Goal: Task Accomplishment & Management: Manage account settings

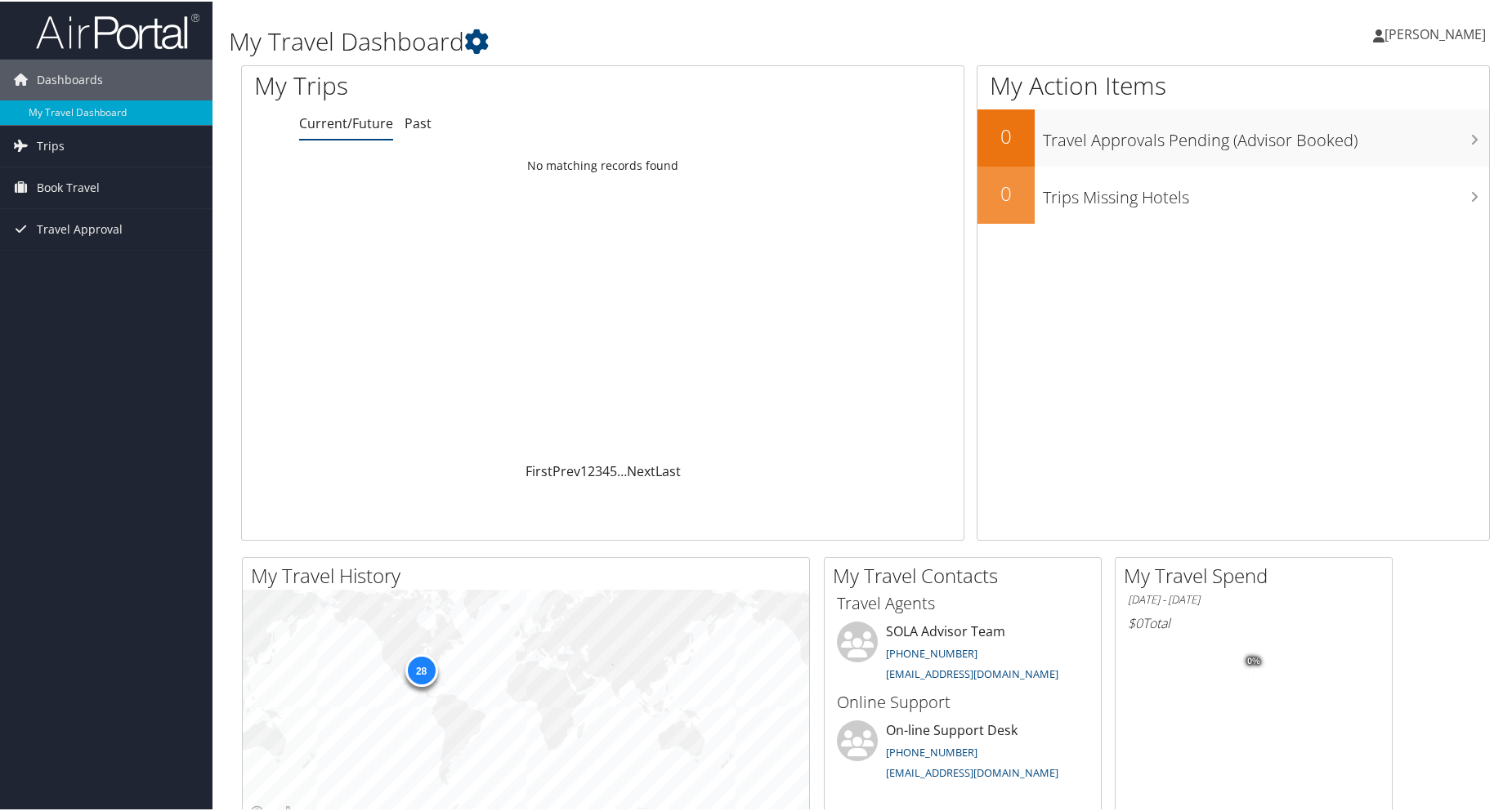
click at [1424, 38] on span "[PERSON_NAME]" at bounding box center [1435, 33] width 102 height 18
click at [1317, 90] on link "My Settings" at bounding box center [1391, 90] width 182 height 28
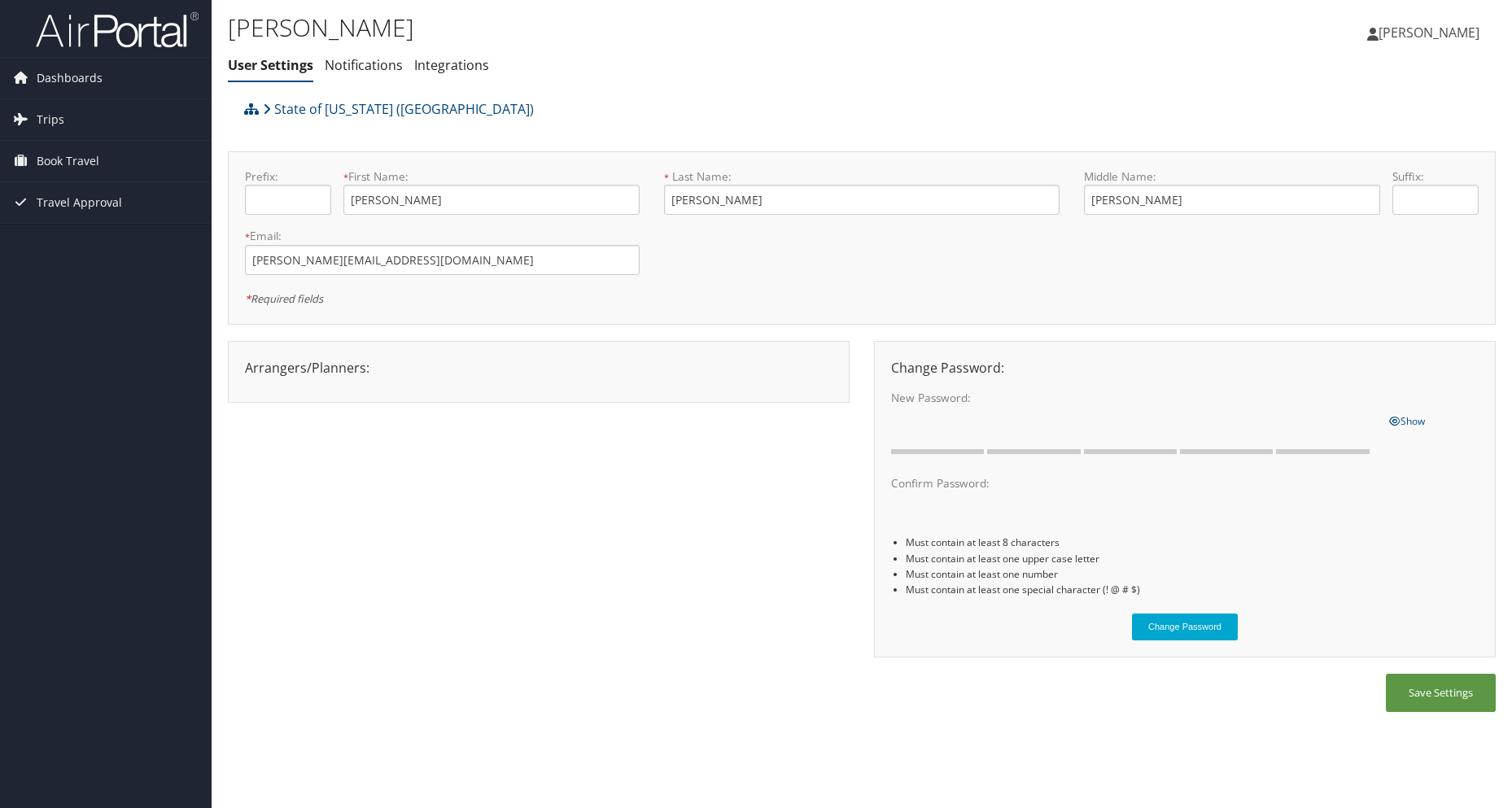
click at [1453, 21] on link "[PERSON_NAME]" at bounding box center [1432, 33] width 128 height 49
click at [1354, 149] on link "View Travel Profile" at bounding box center [1387, 145] width 182 height 28
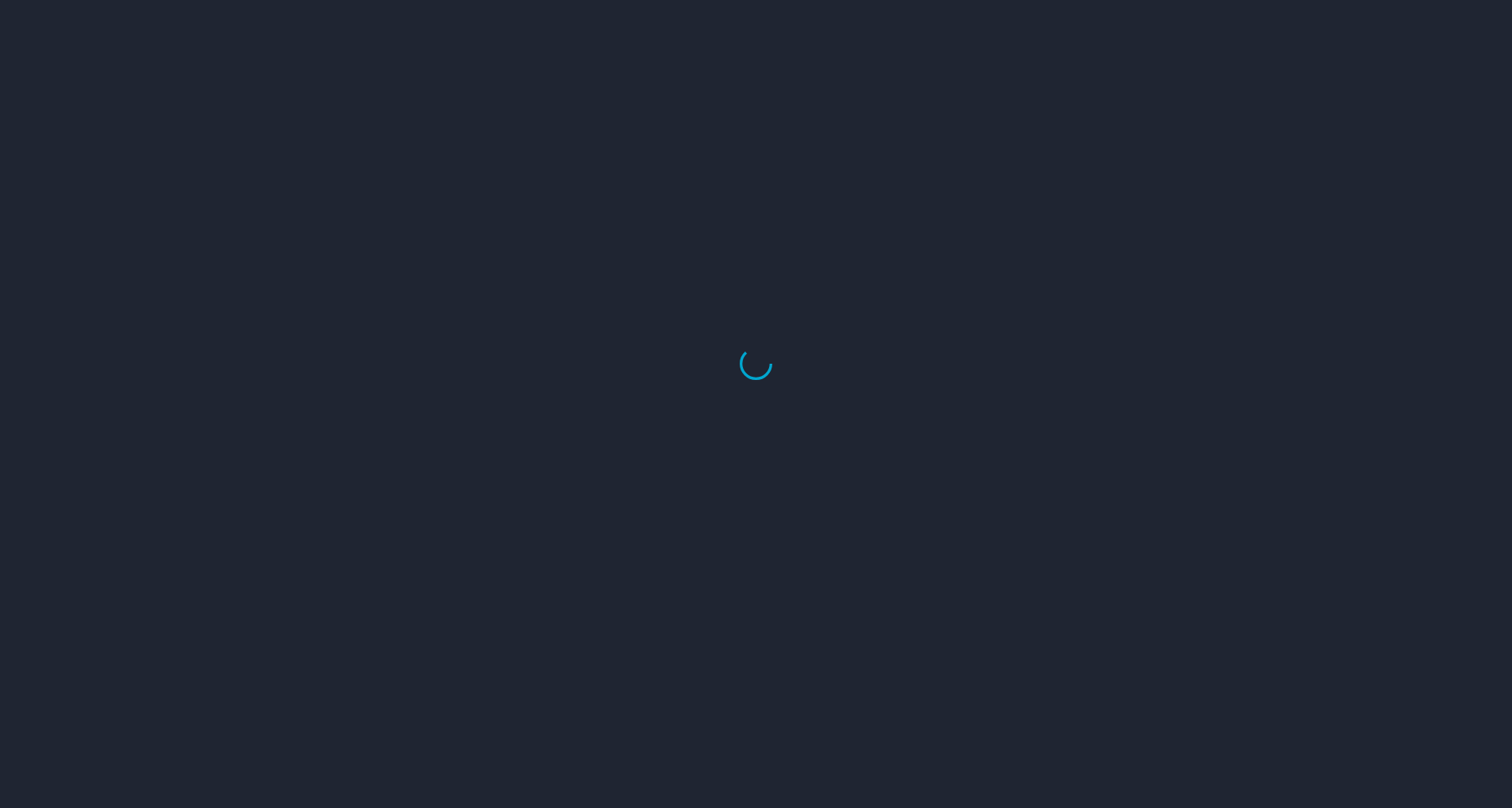
select select "US"
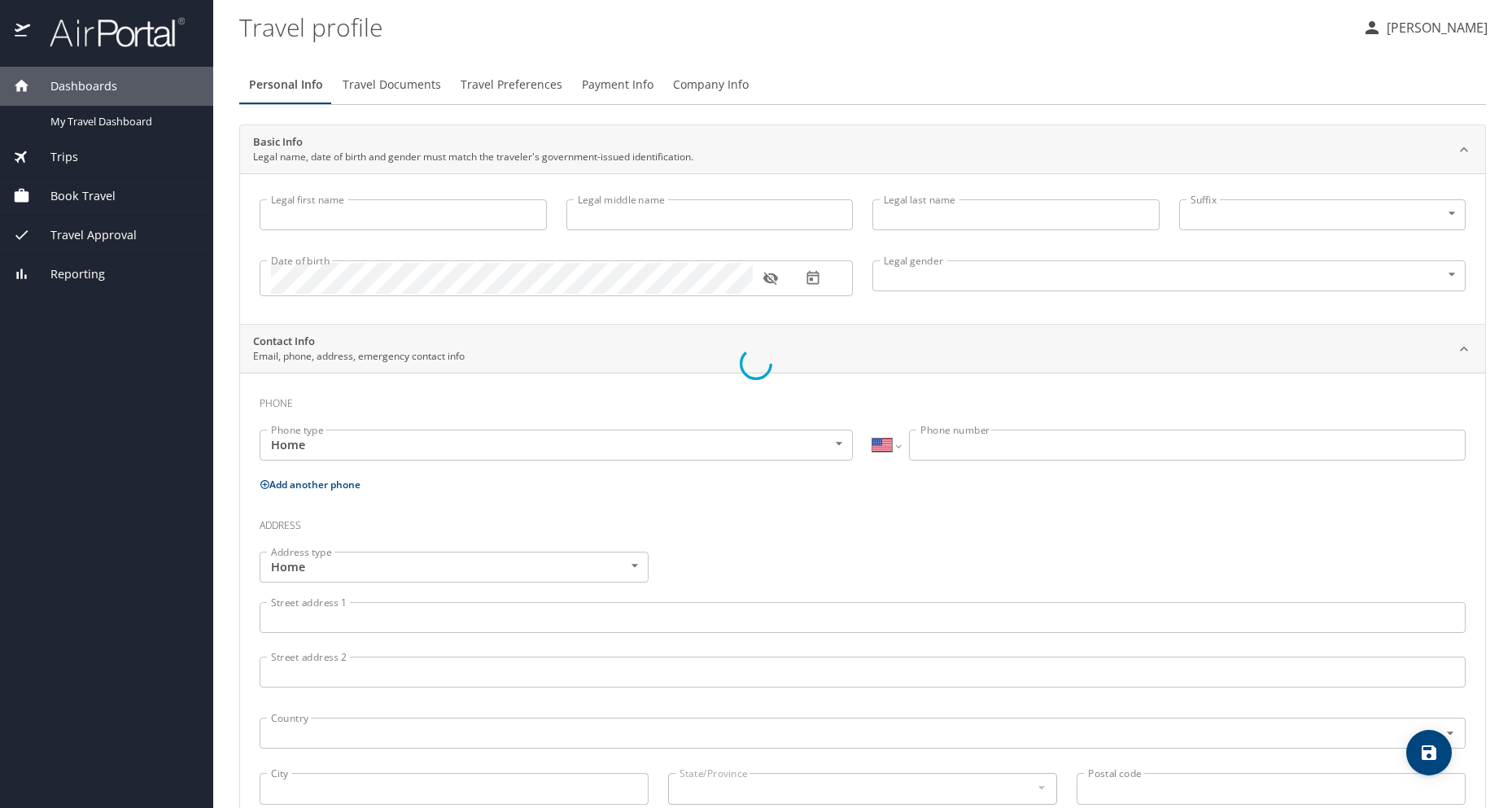
type input "Yolanda"
type input "Debra"
type input "Oates"
type input "Female"
type input "Michael Major"
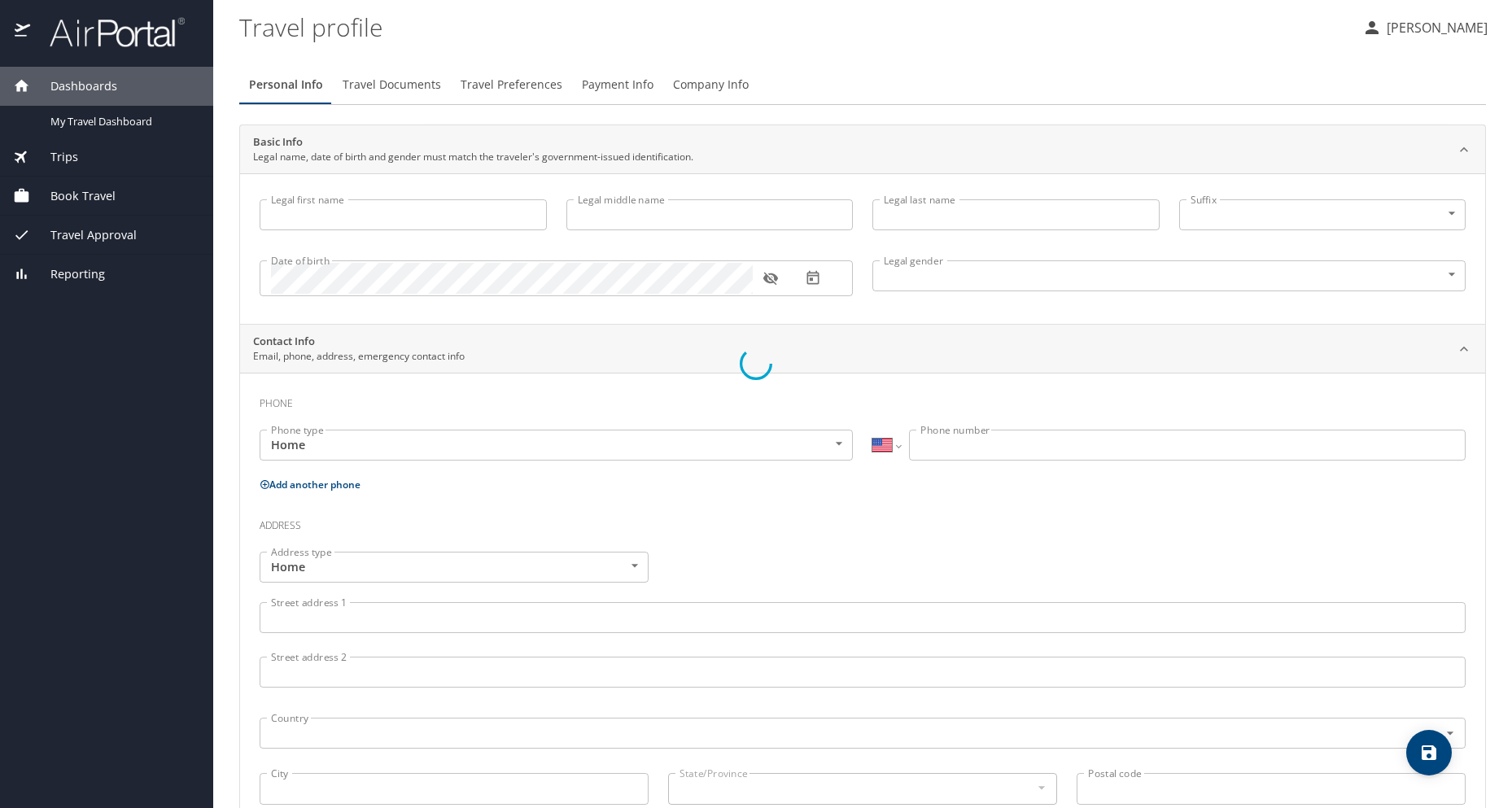
type input "Jr."
type input "[PHONE_NUMBER]"
select select "US"
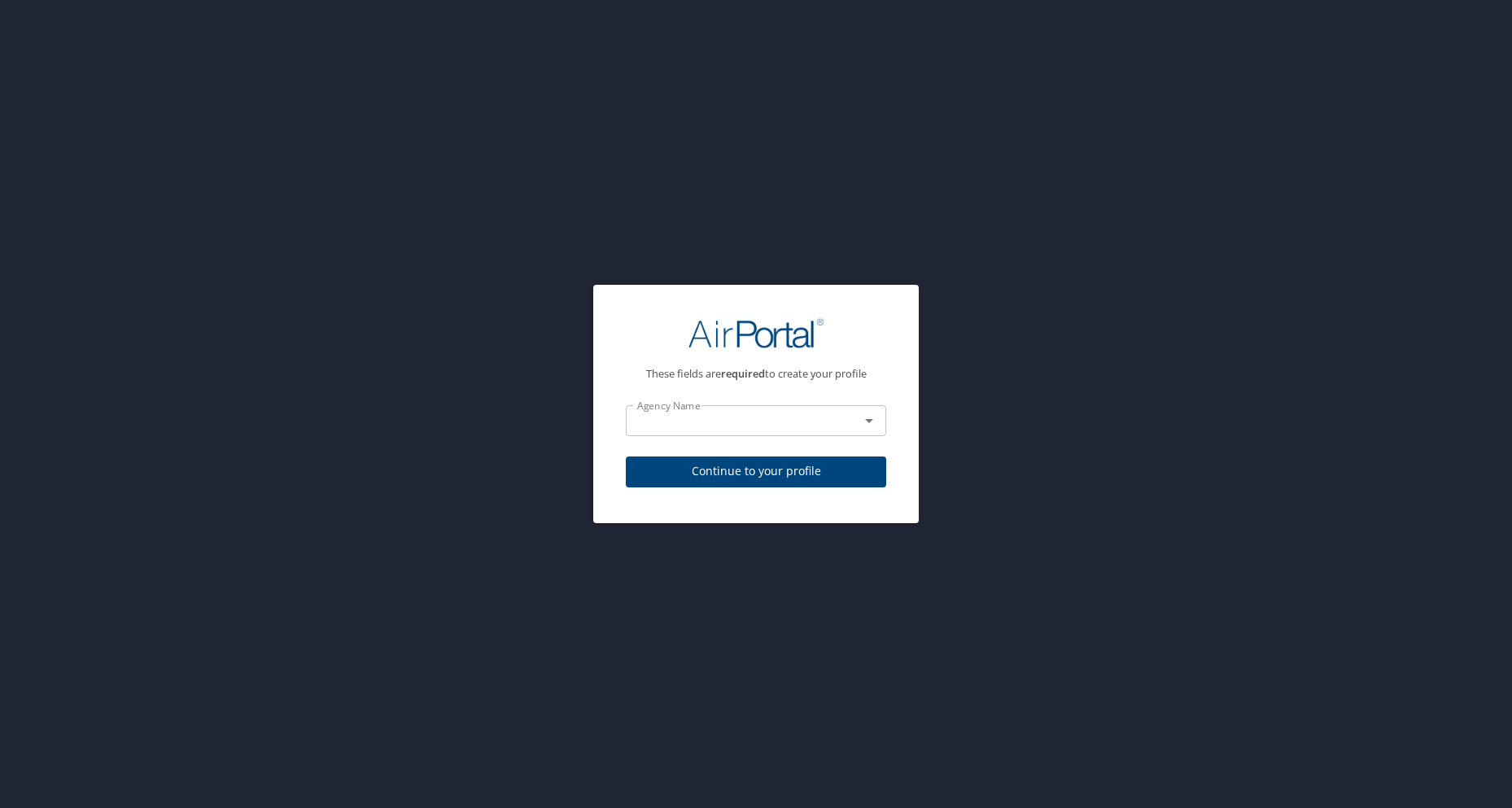
click at [877, 427] on icon "Open" at bounding box center [869, 421] width 20 height 20
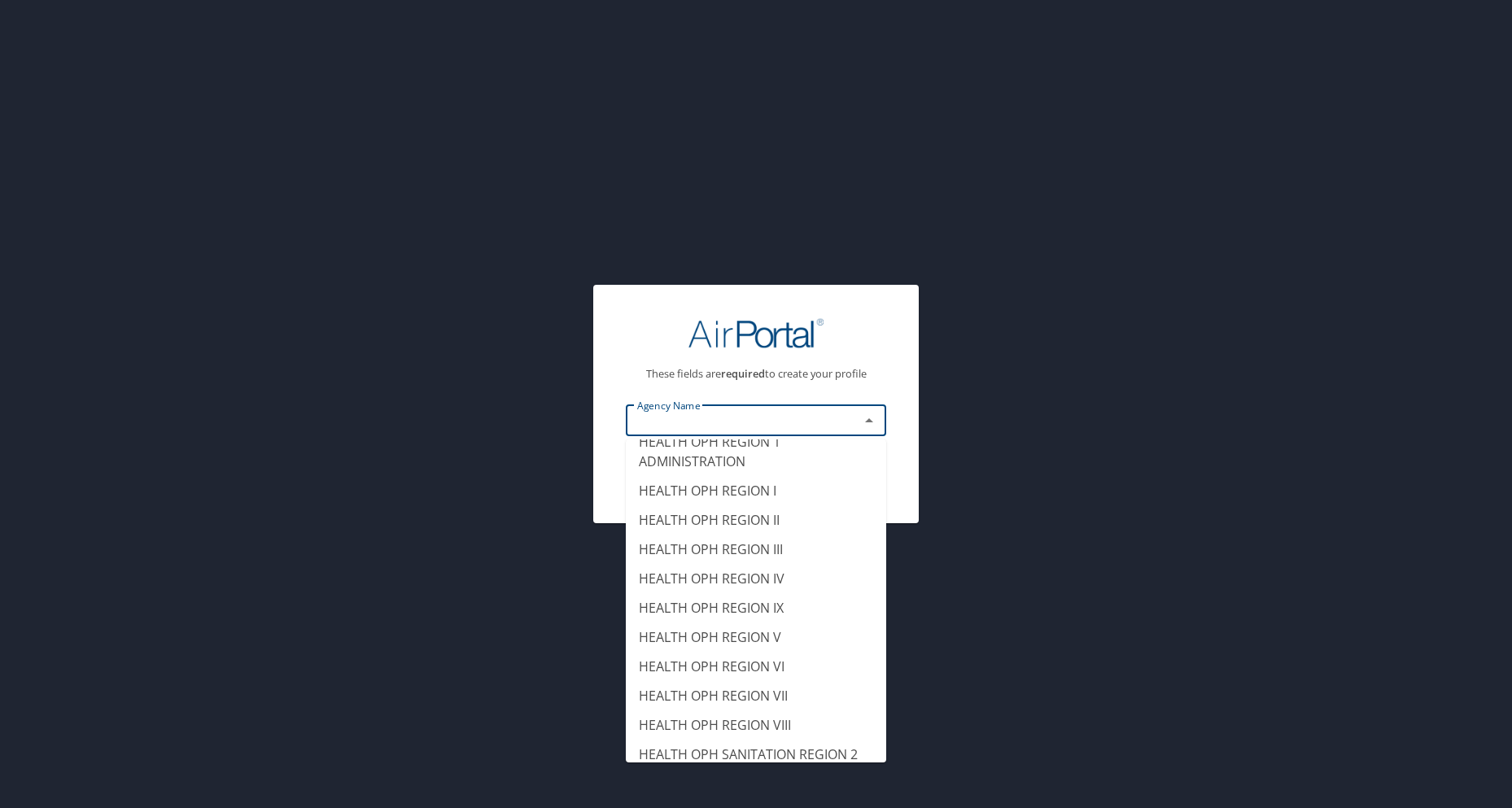
scroll to position [7649, 0]
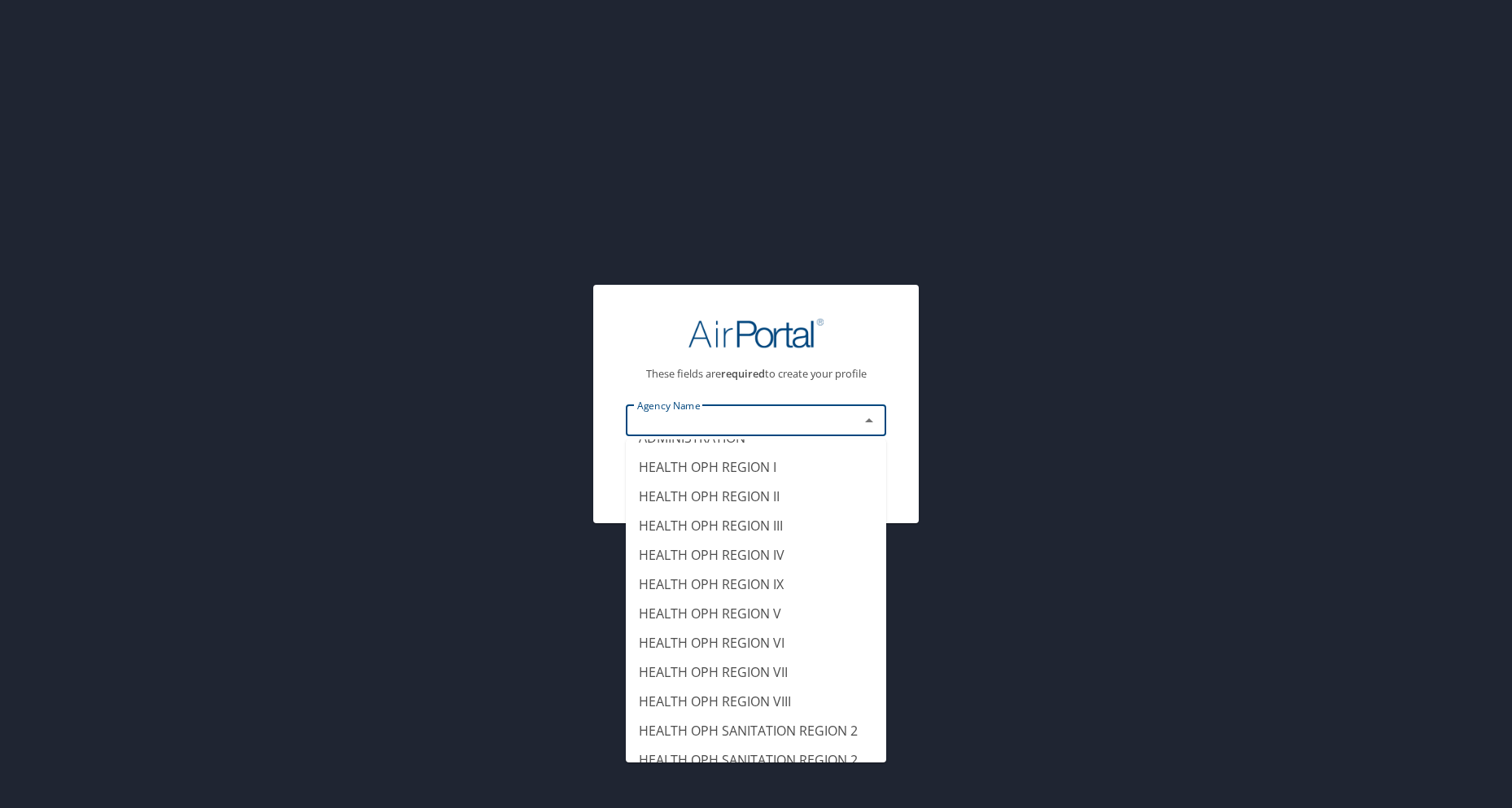
click at [714, 409] on div "Agency Name" at bounding box center [756, 420] width 260 height 31
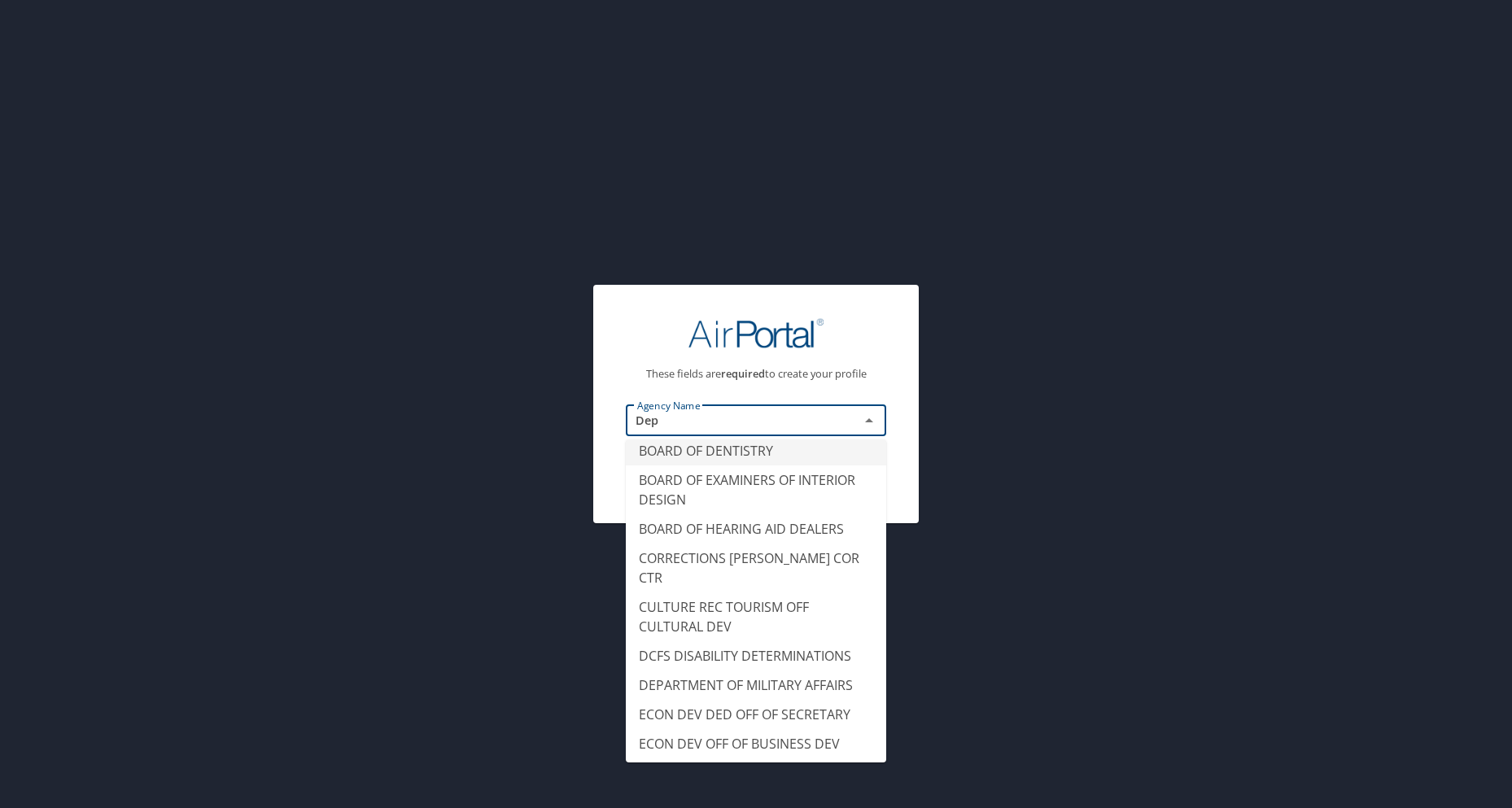
scroll to position [0, 0]
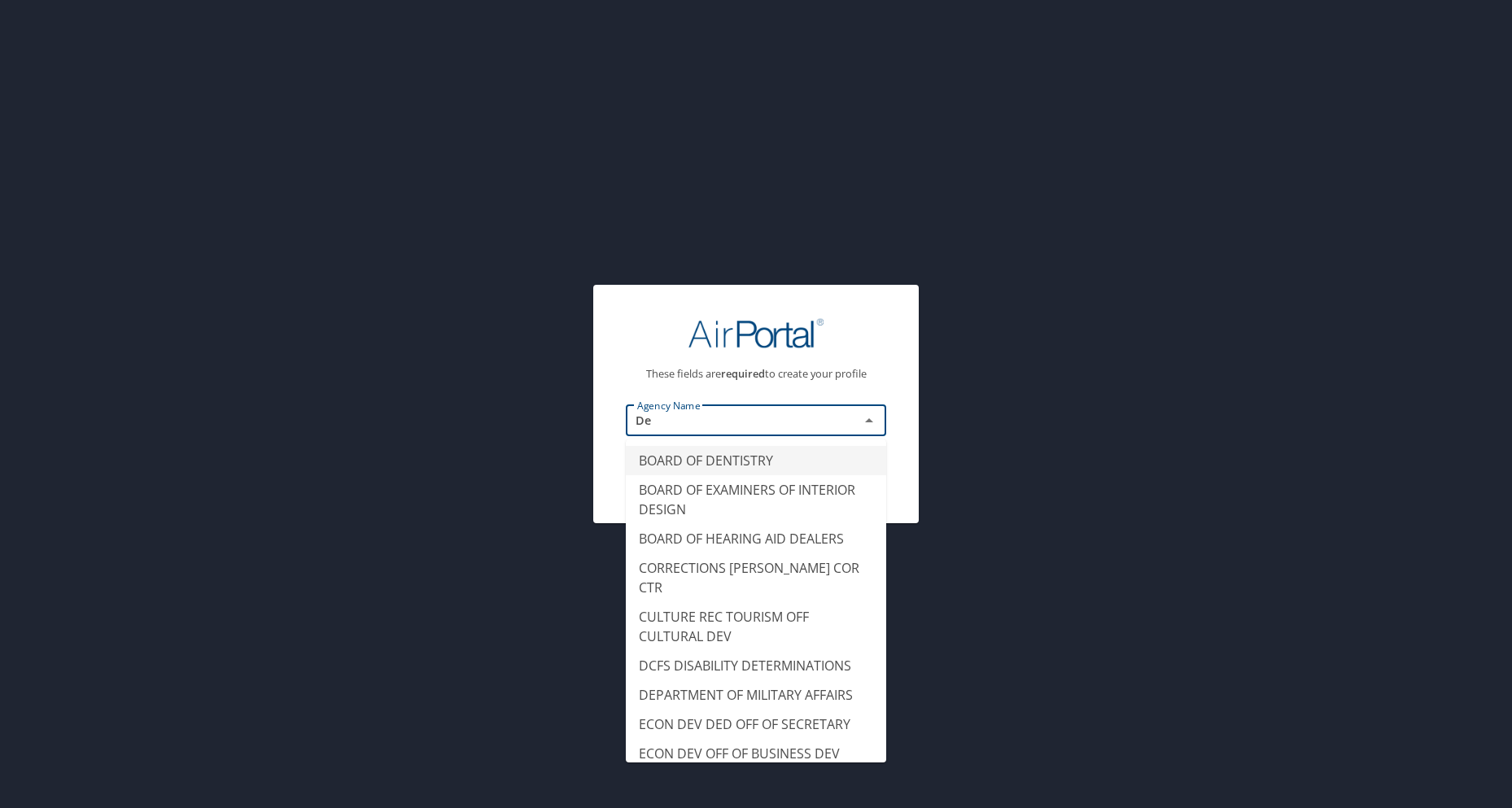
type input "D"
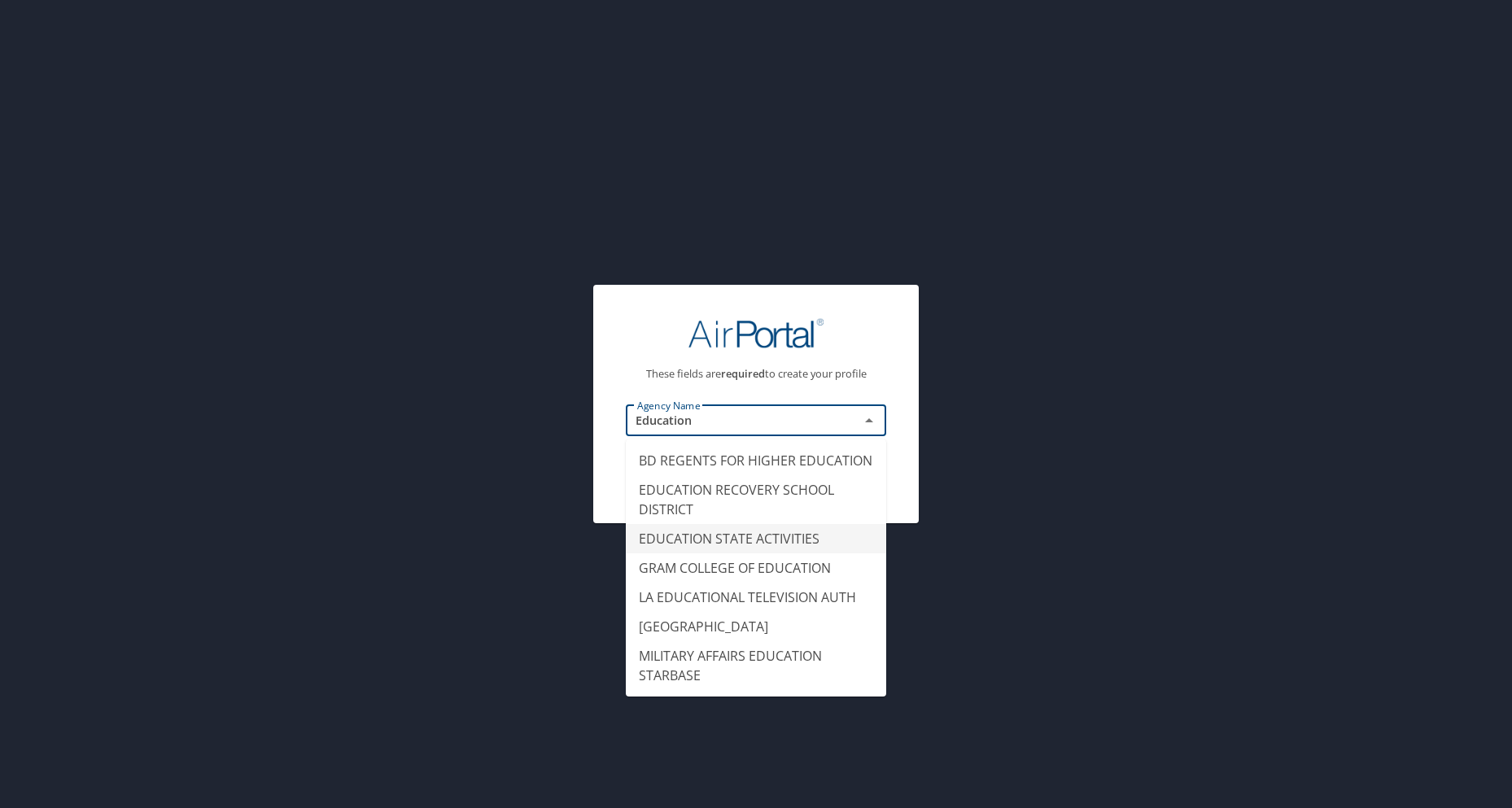
click at [817, 540] on li "EDUCATION STATE ACTIVITIES" at bounding box center [756, 539] width 260 height 29
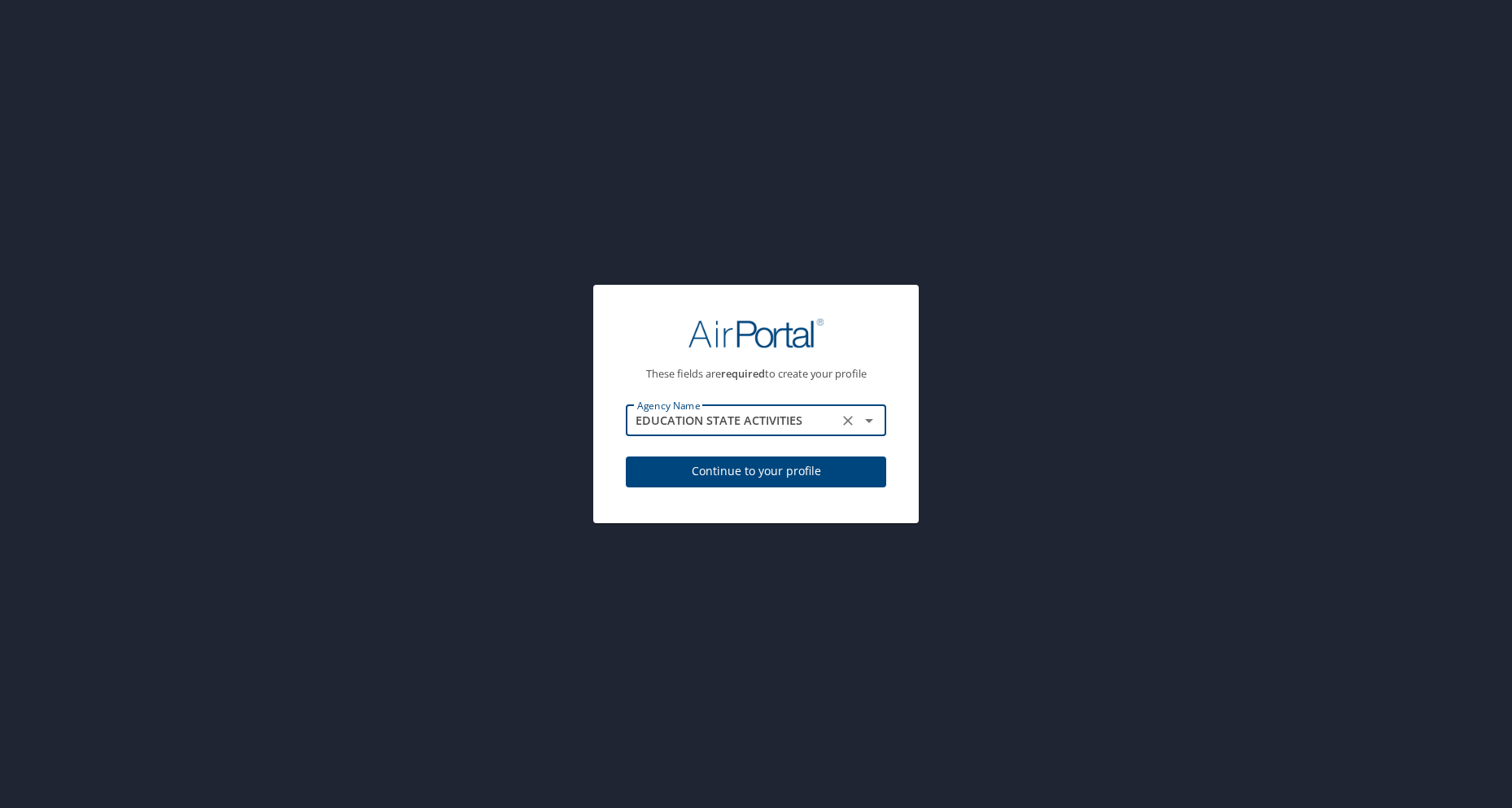
type input "EDUCATION STATE ACTIVITIES"
click at [789, 465] on span "Continue to your profile" at bounding box center [756, 471] width 234 height 21
select select "US"
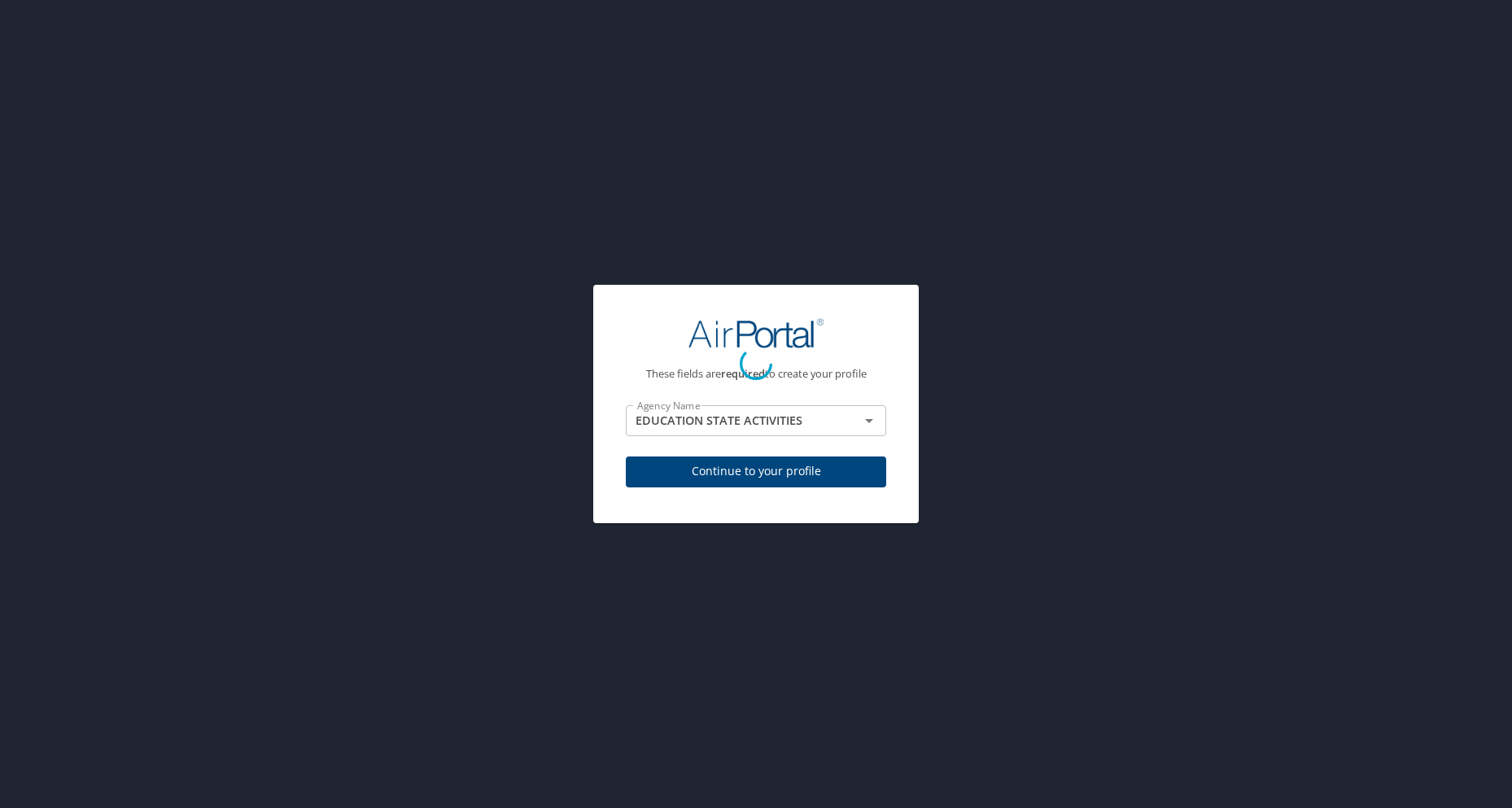
select select "US"
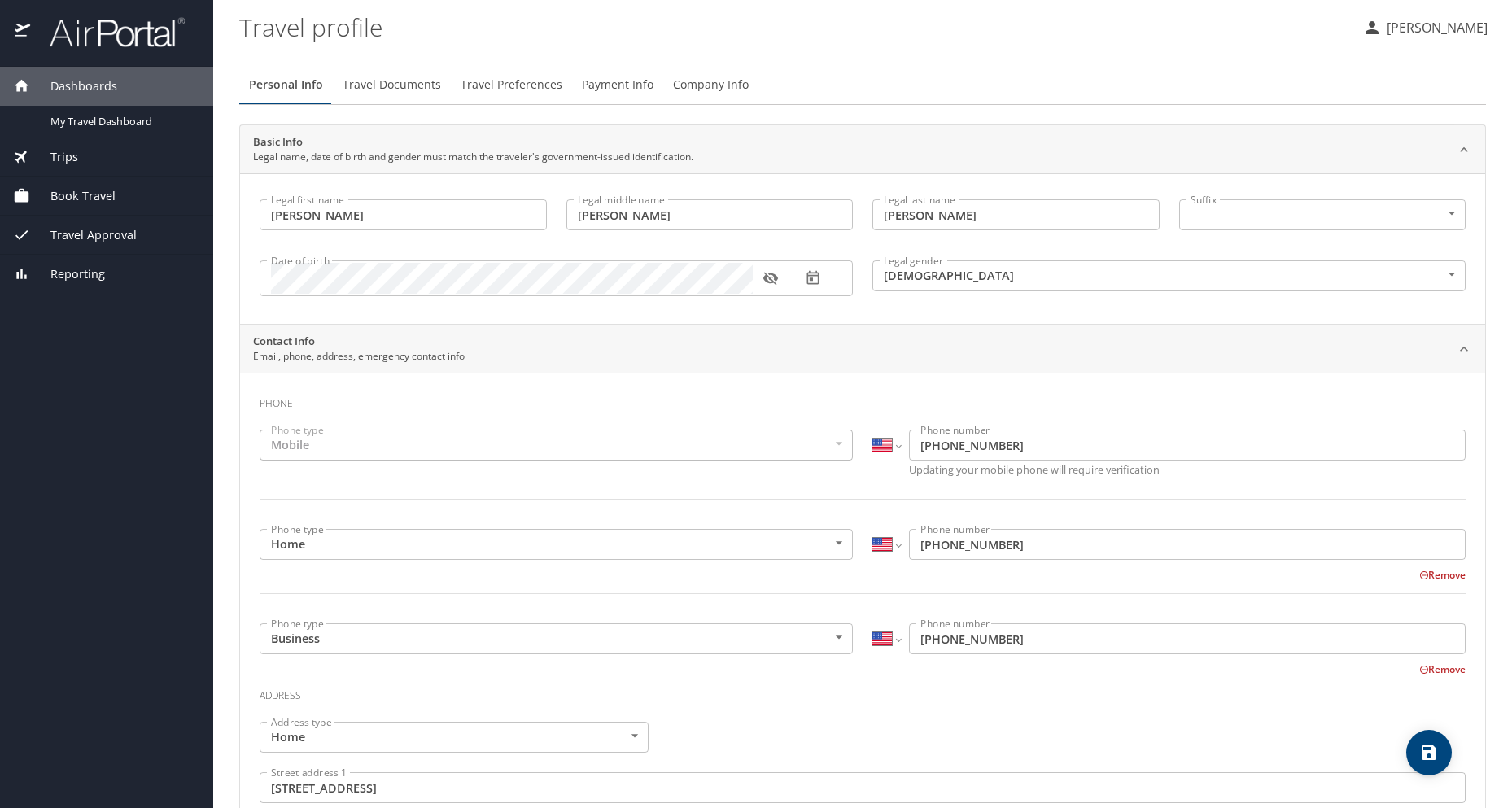
click at [409, 94] on span "Travel Documents" at bounding box center [391, 85] width 99 height 21
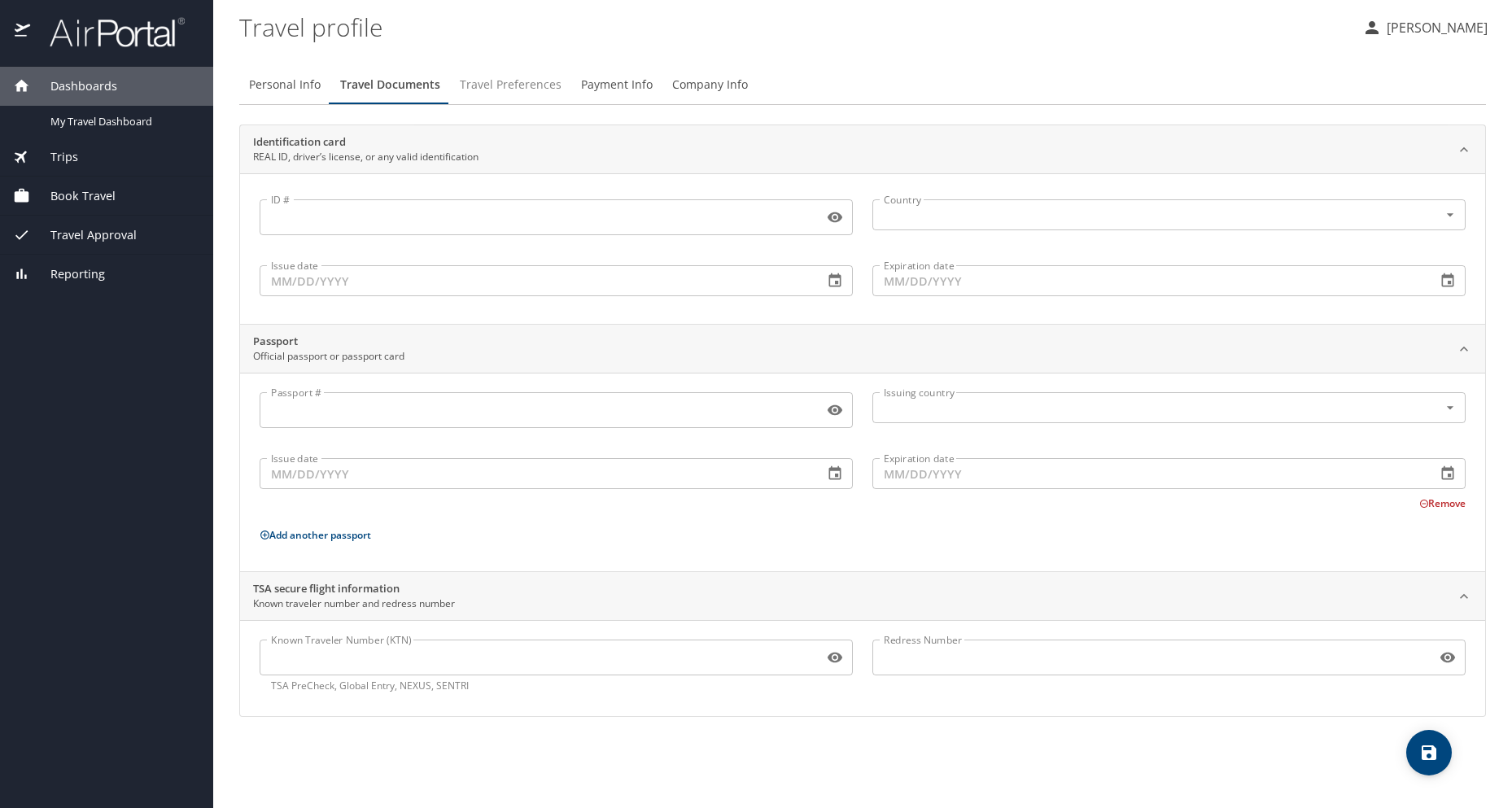
click at [524, 91] on span "Travel Preferences" at bounding box center [511, 85] width 102 height 21
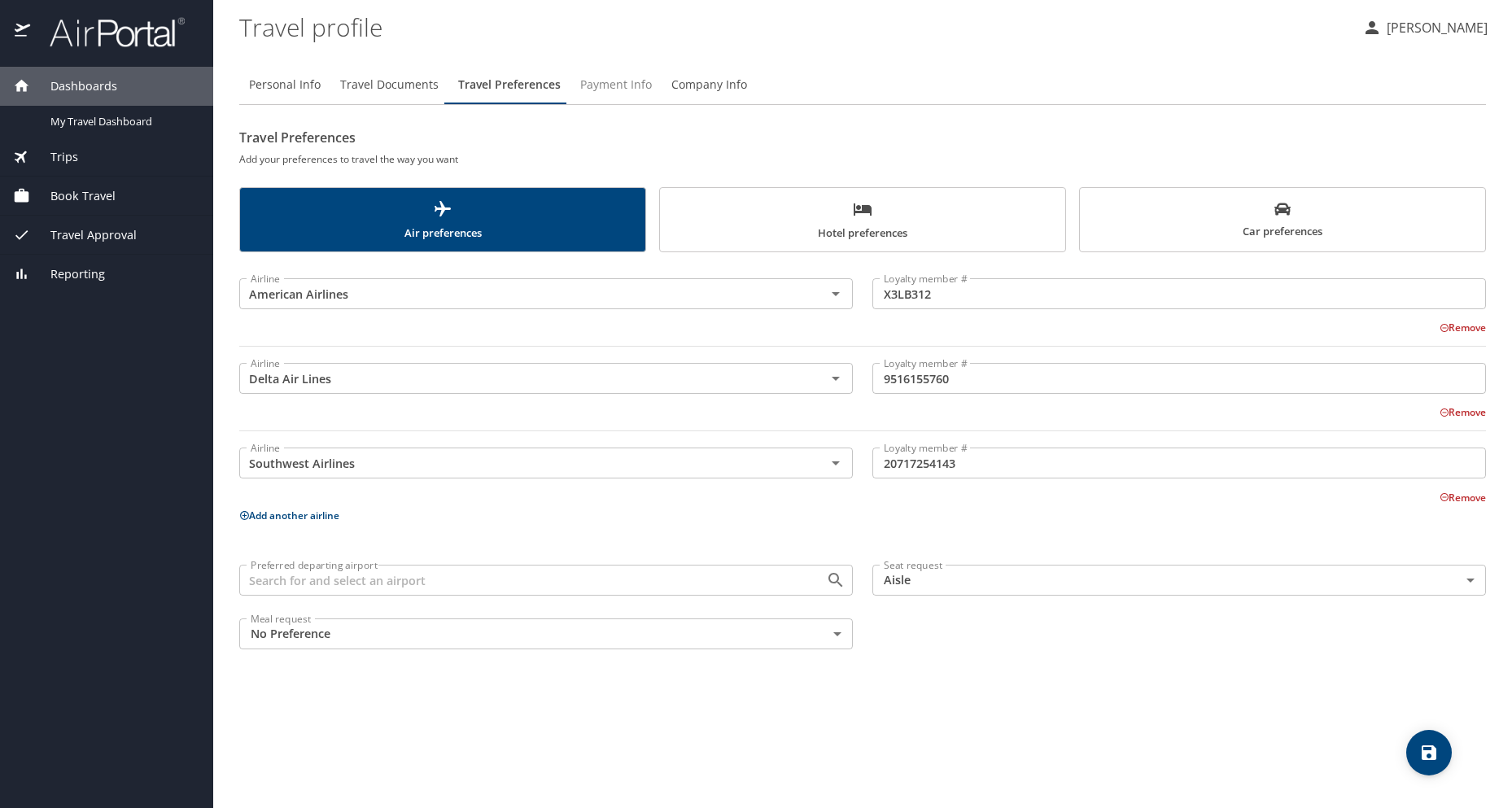
click at [632, 92] on span "Payment Info" at bounding box center [615, 85] width 71 height 21
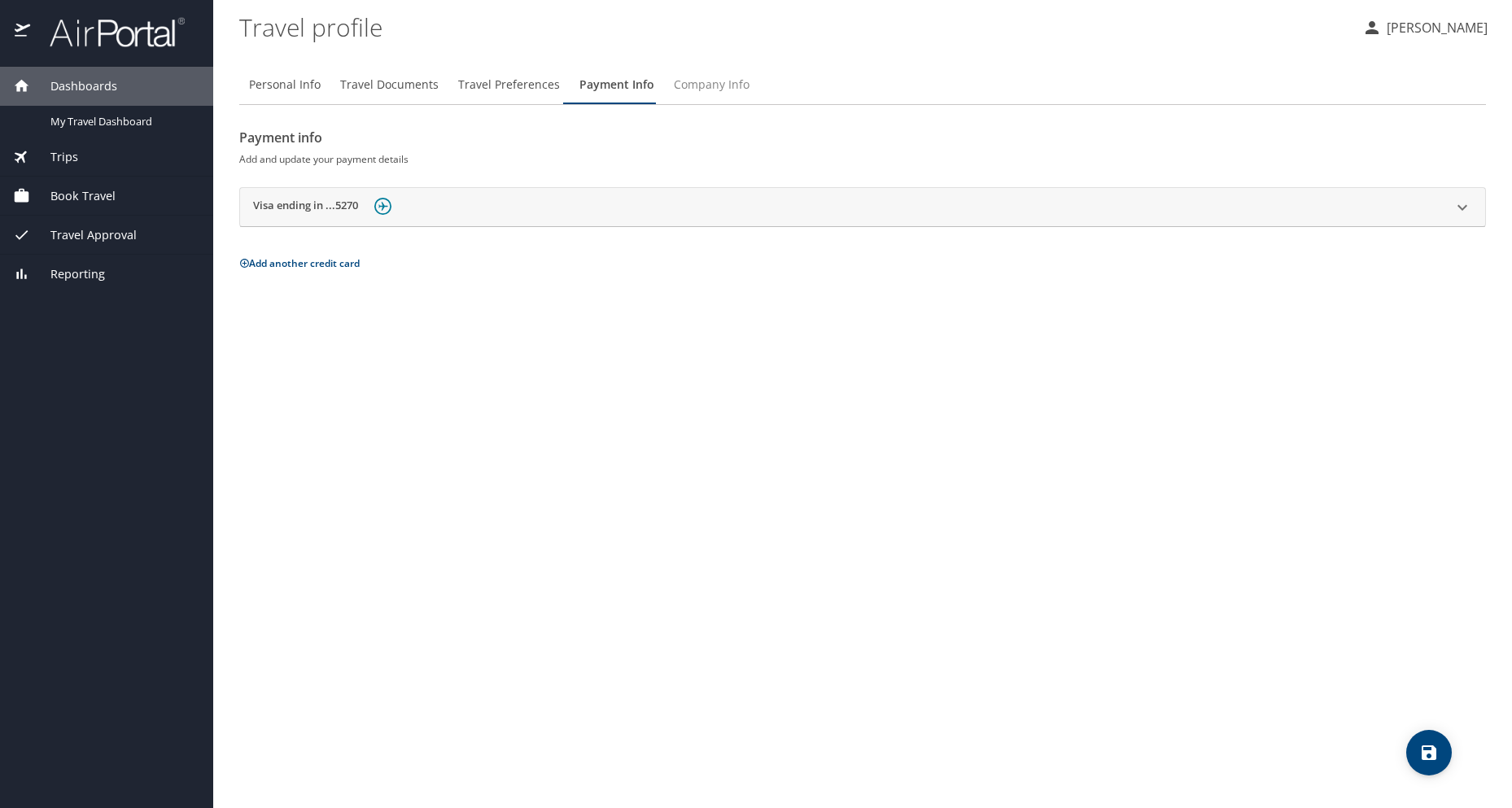
click at [685, 86] on span "Company Info" at bounding box center [711, 85] width 76 height 21
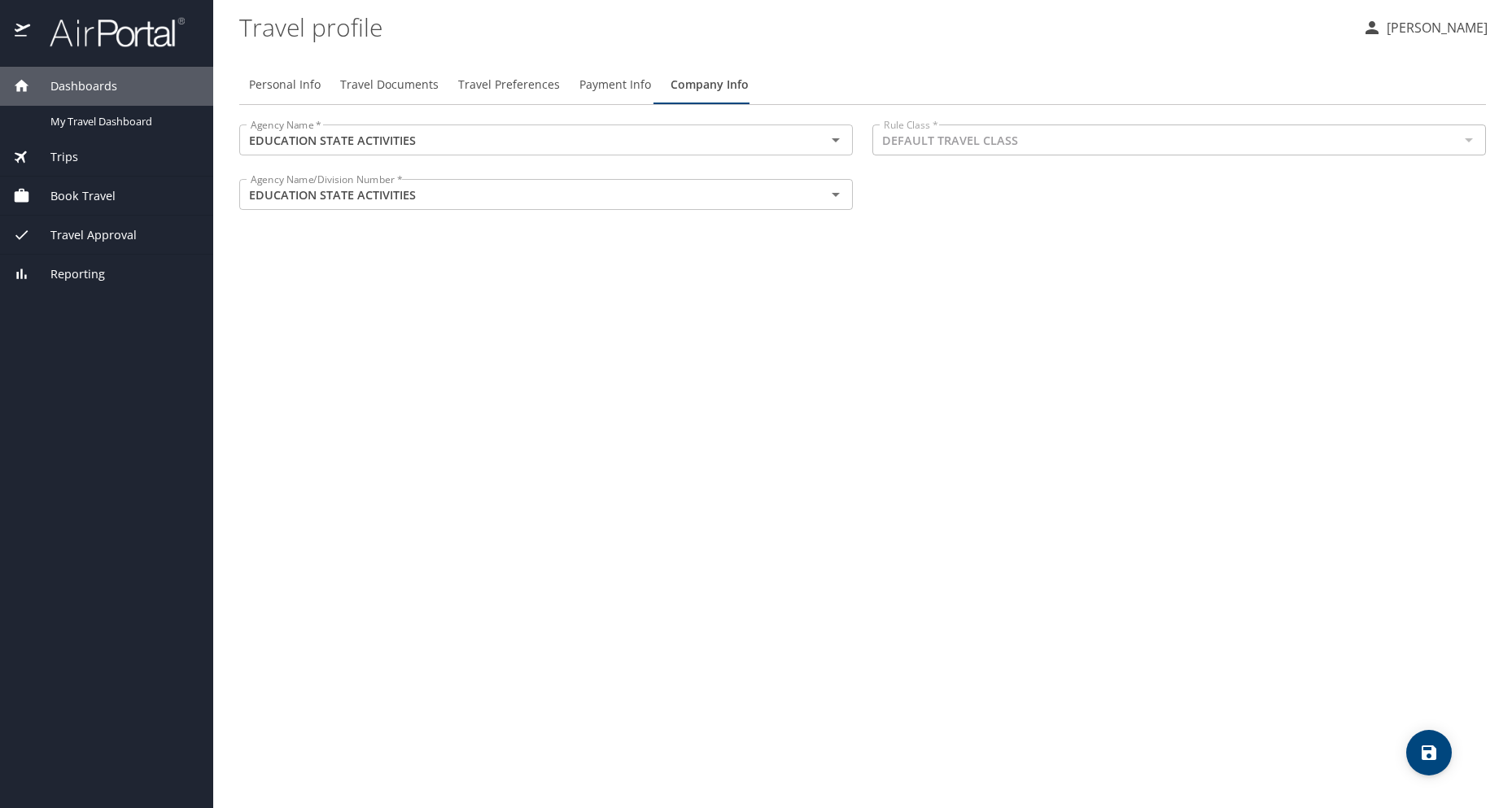
click at [594, 89] on span "Payment Info" at bounding box center [615, 85] width 71 height 21
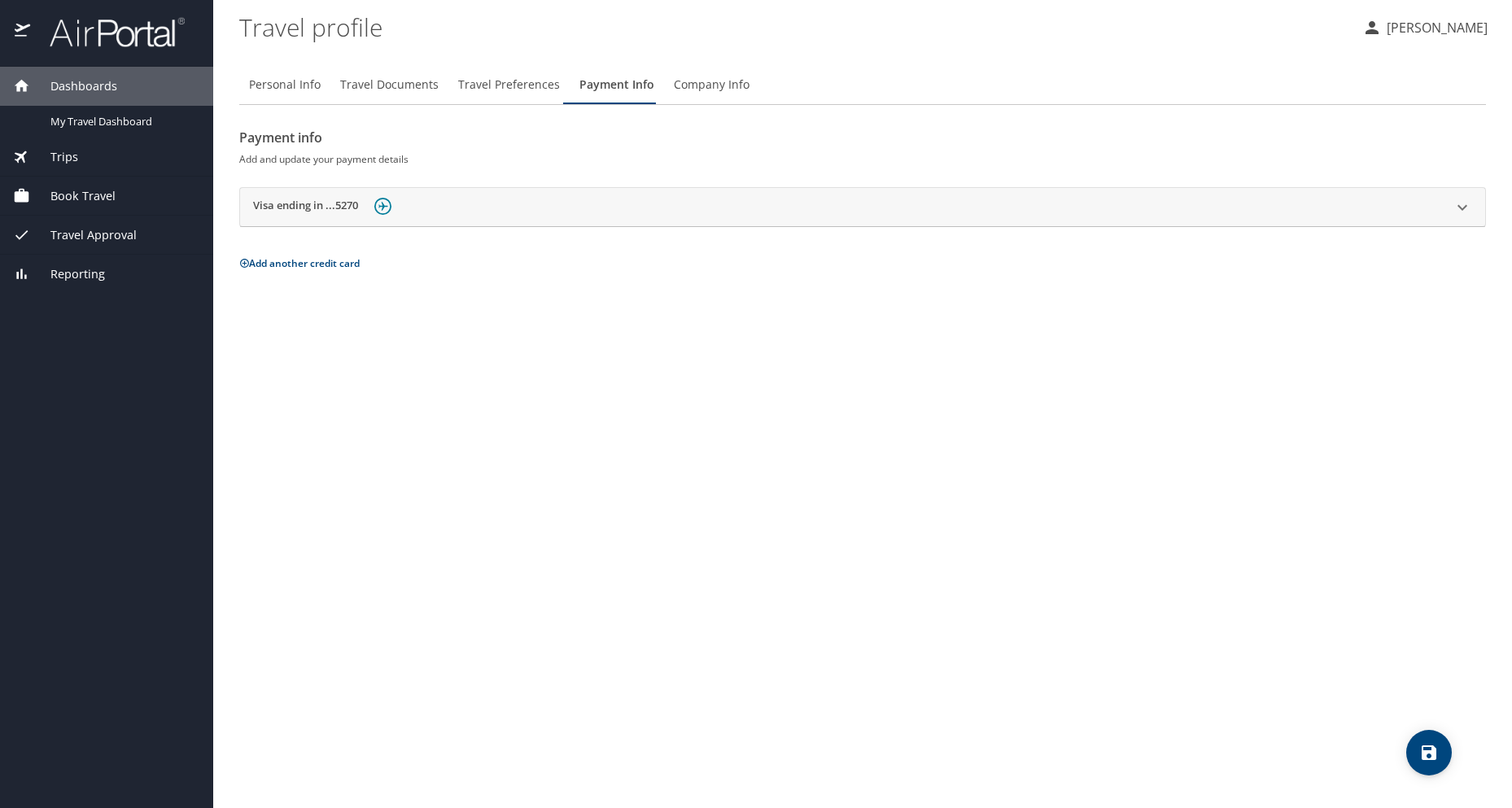
click at [471, 89] on span "Travel Preferences" at bounding box center [509, 85] width 102 height 21
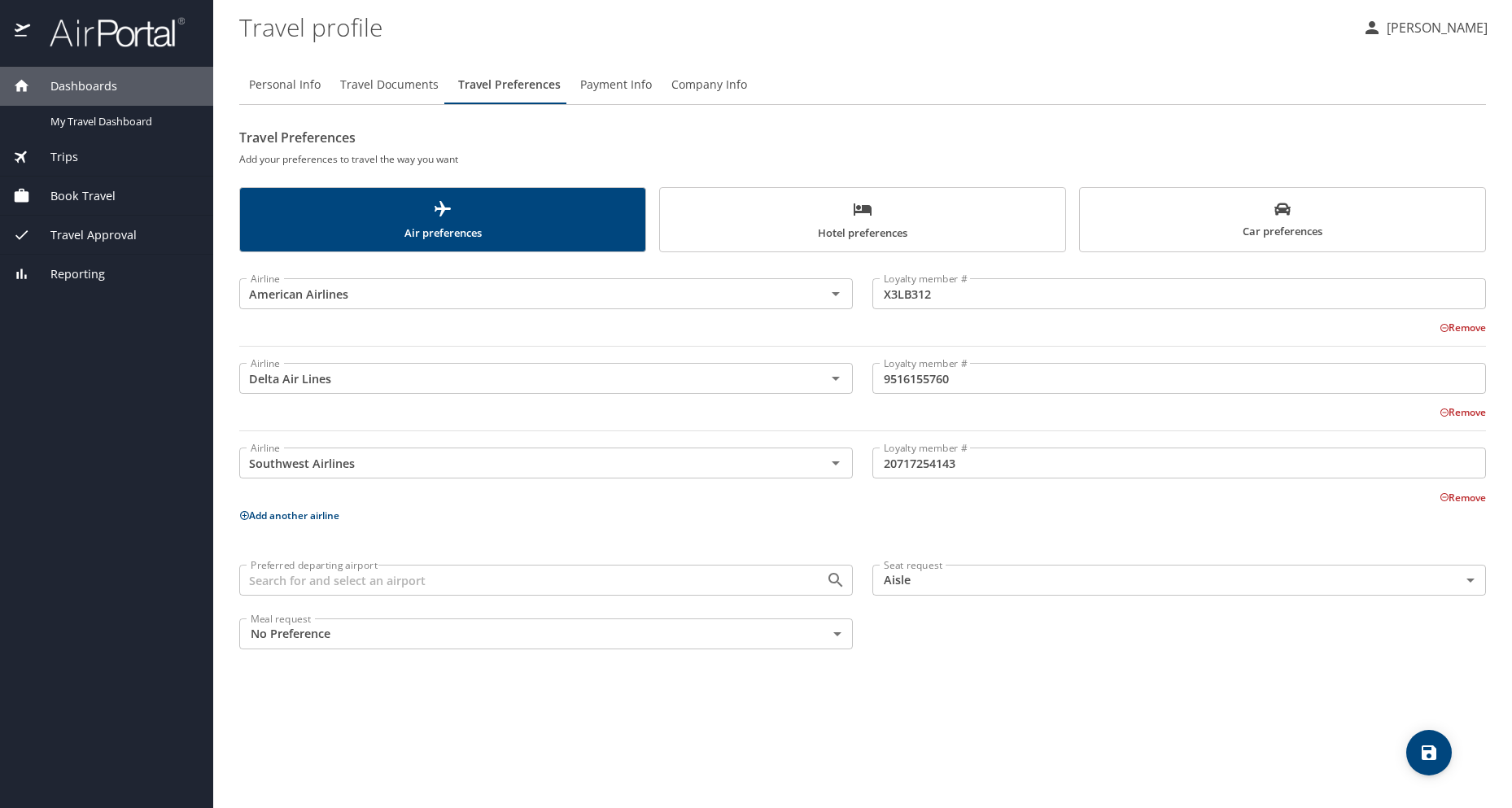
click at [309, 519] on button "Add another airline" at bounding box center [289, 515] width 100 height 14
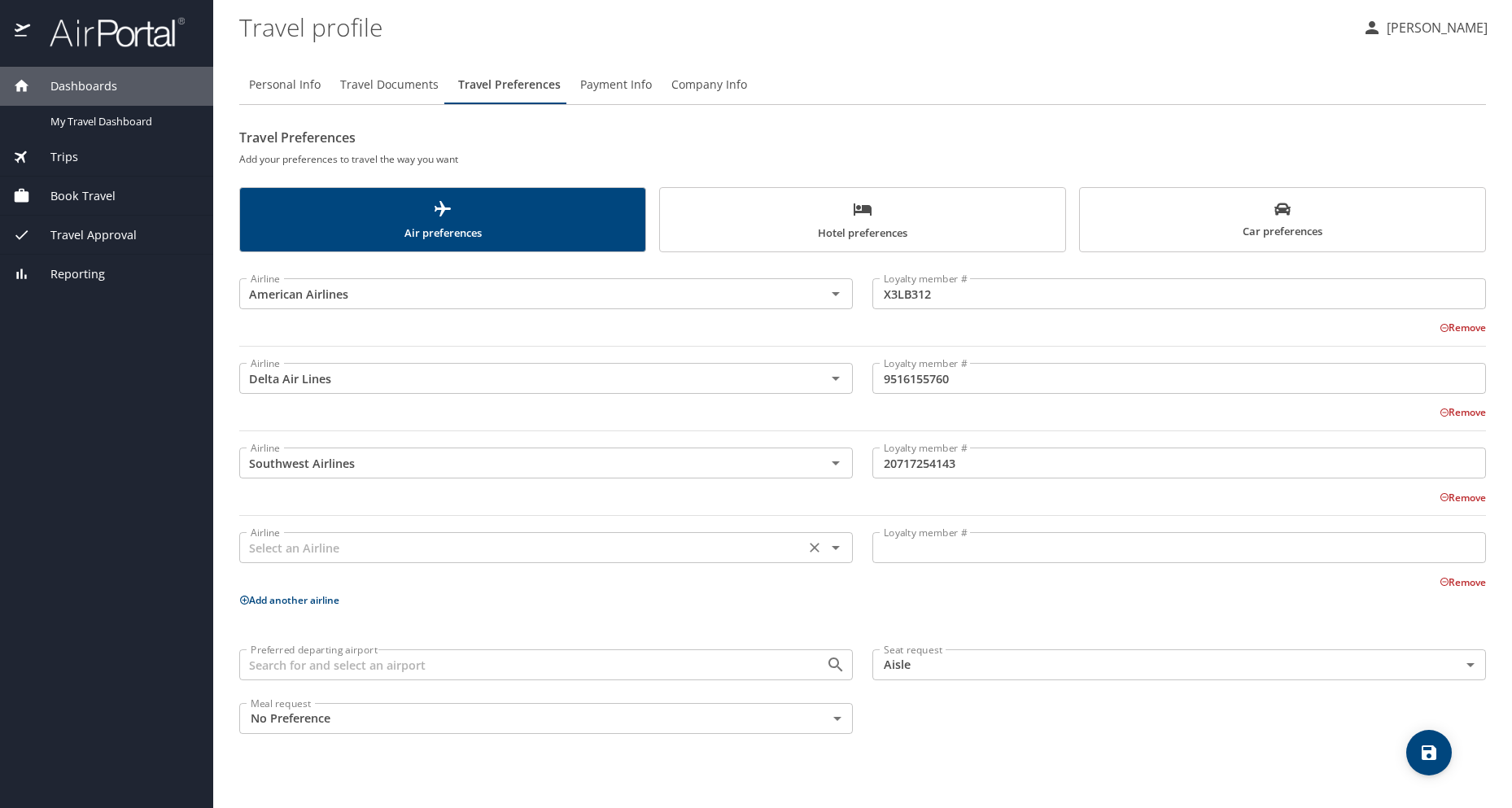
click at [291, 544] on input "text" at bounding box center [521, 547] width 556 height 21
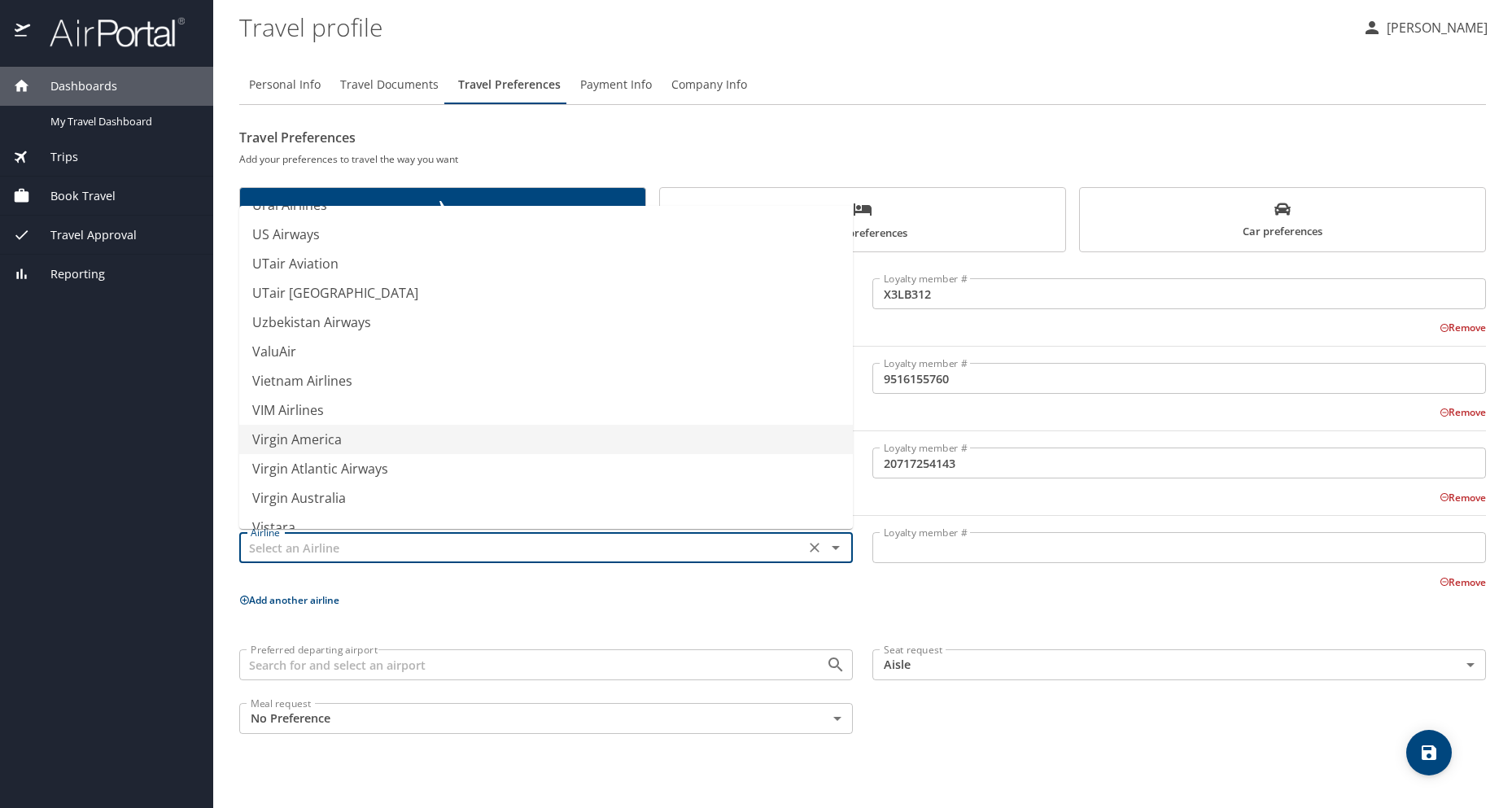
scroll to position [12331, 0]
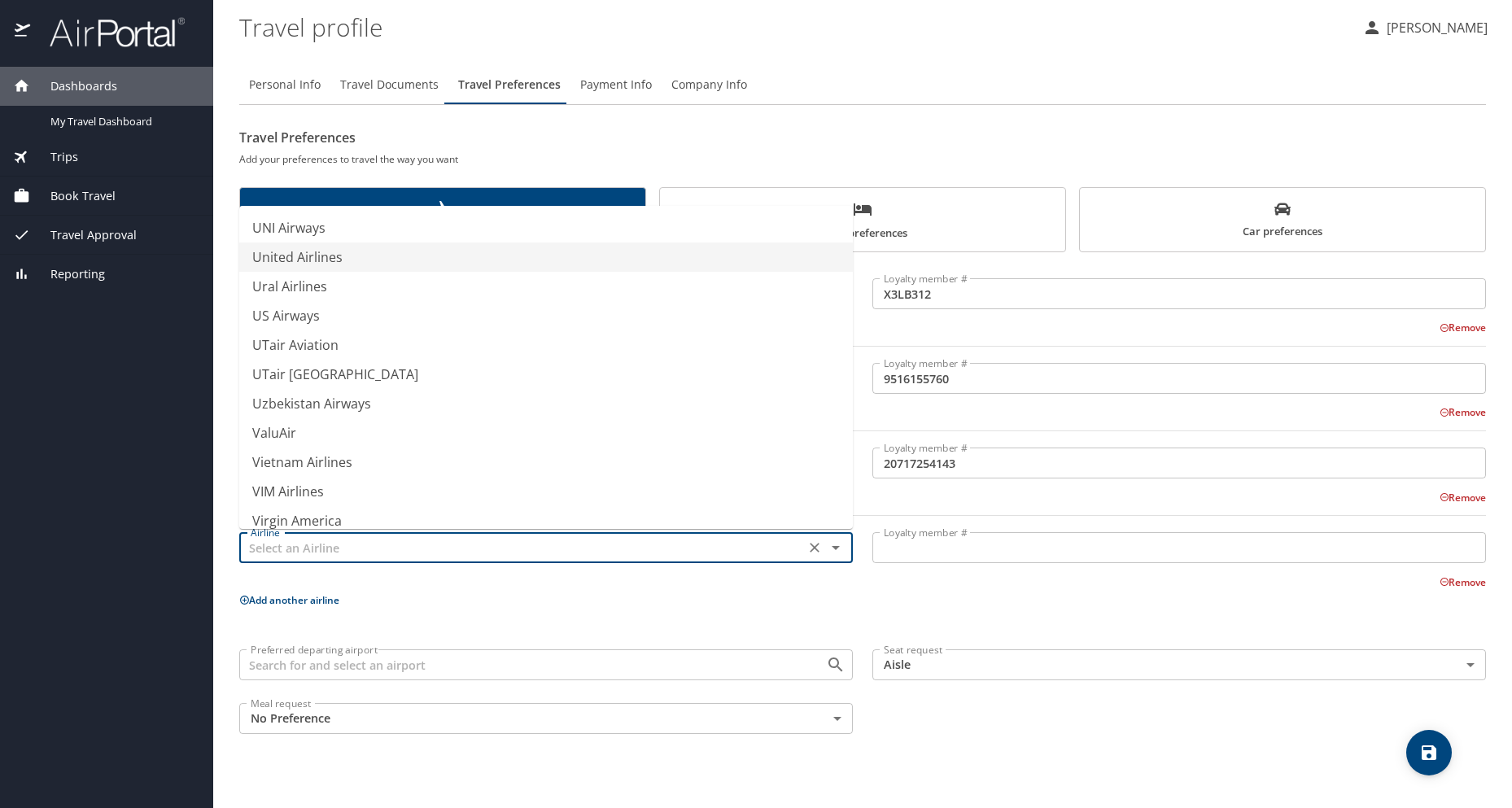
click at [346, 263] on li "United Airlines" at bounding box center [546, 257] width 614 height 29
type input "United Airlines"
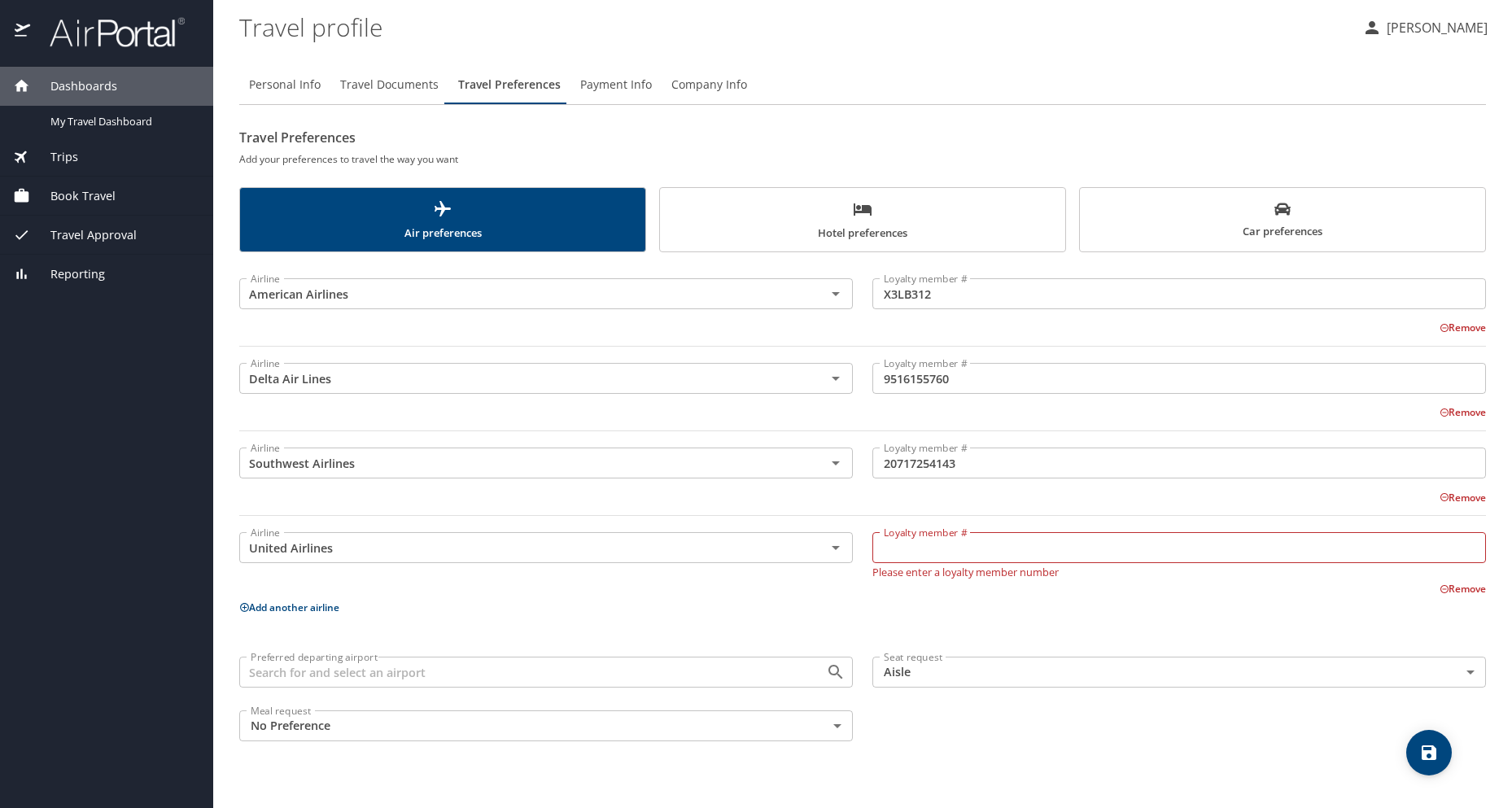
click at [922, 556] on input "Loyalty member #" at bounding box center [1179, 548] width 614 height 31
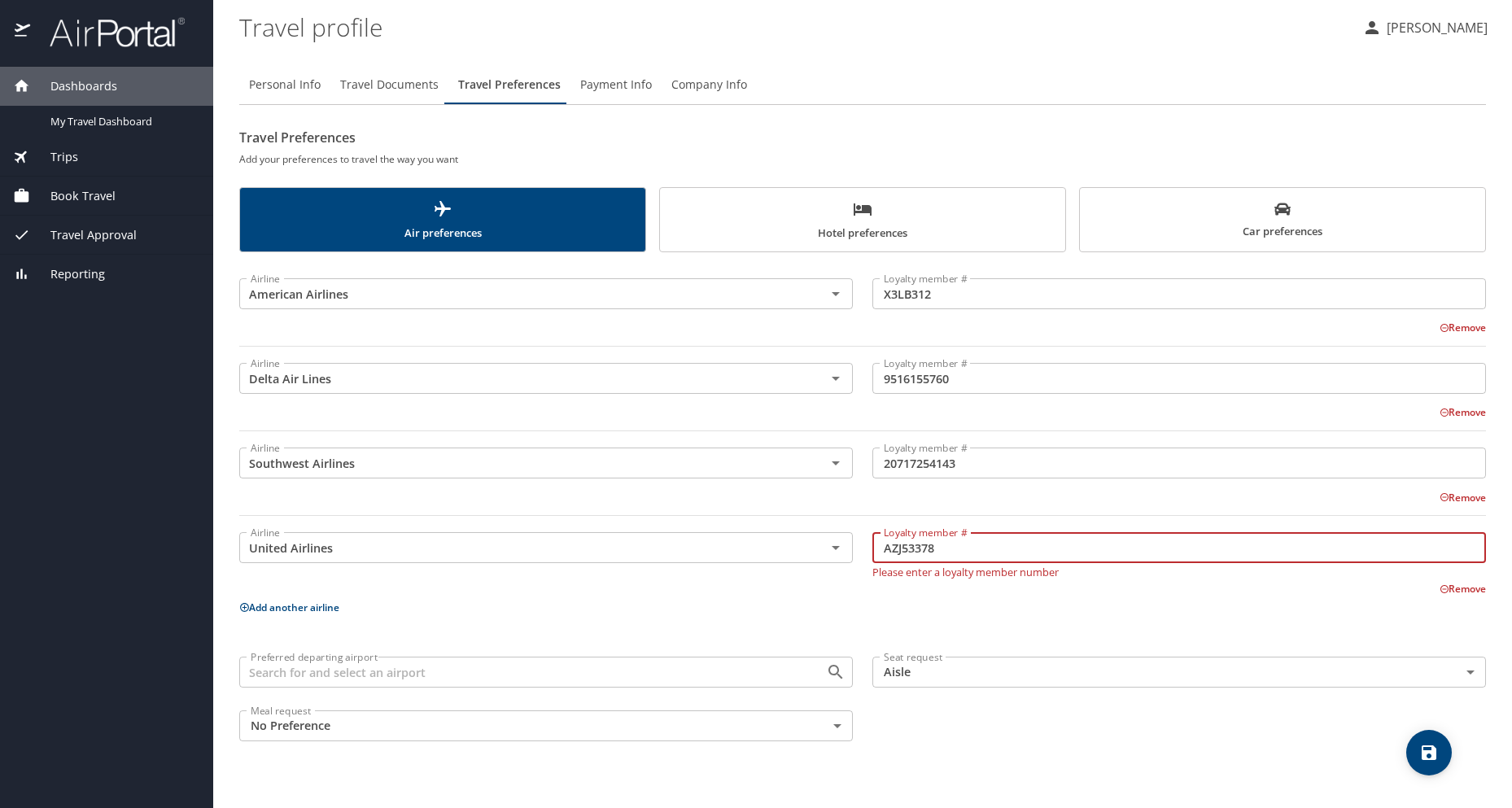
type input "AZJ53378"
click at [1114, 756] on div "Personal Info Travel Documents Travel Preferences Payment Info Company Info Tra…" at bounding box center [862, 430] width 1246 height 756
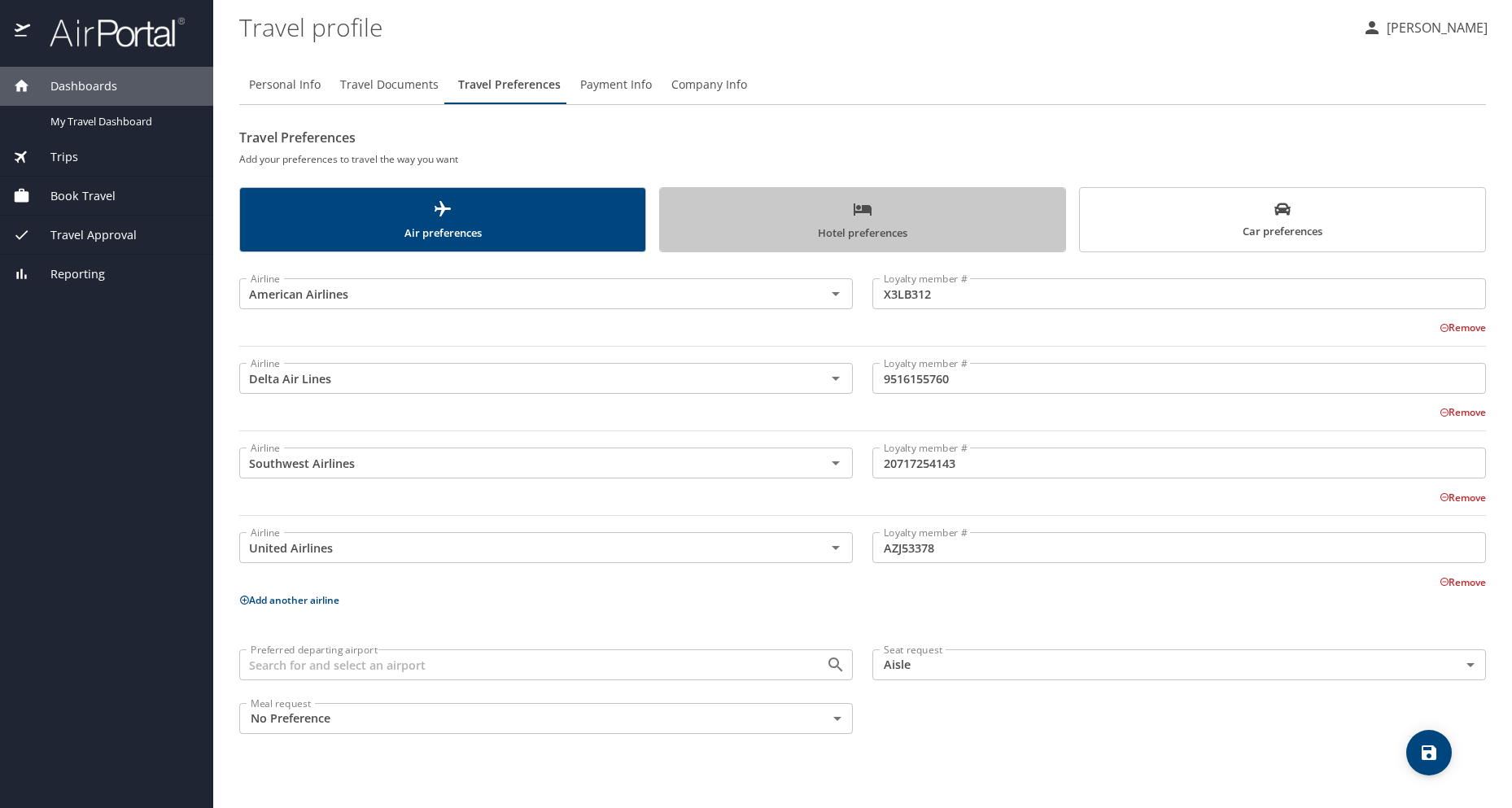
click at [748, 208] on span "Hotel preferences" at bounding box center [862, 221] width 386 height 43
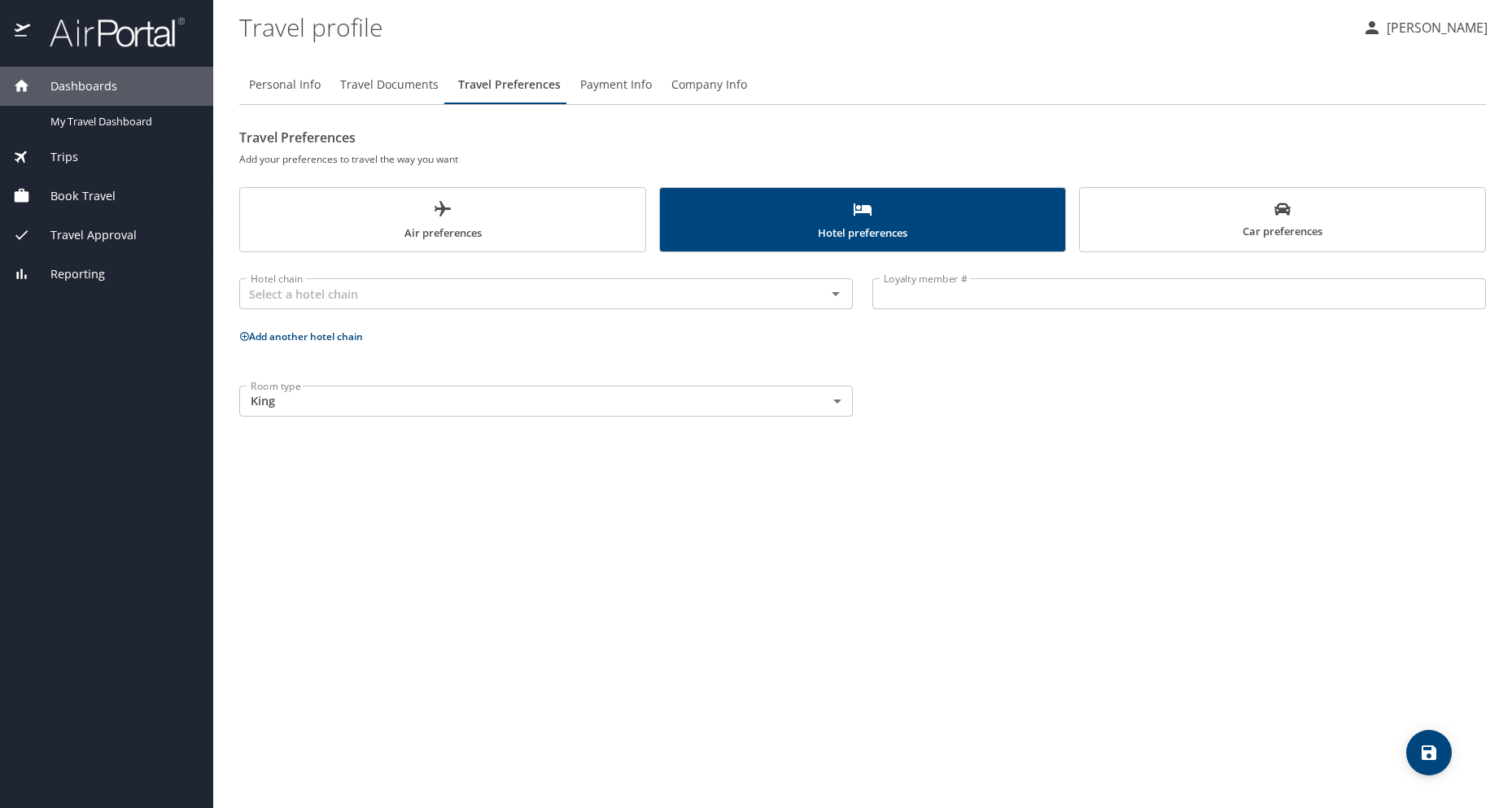
click at [1238, 202] on span "Car preferences" at bounding box center [1282, 221] width 386 height 40
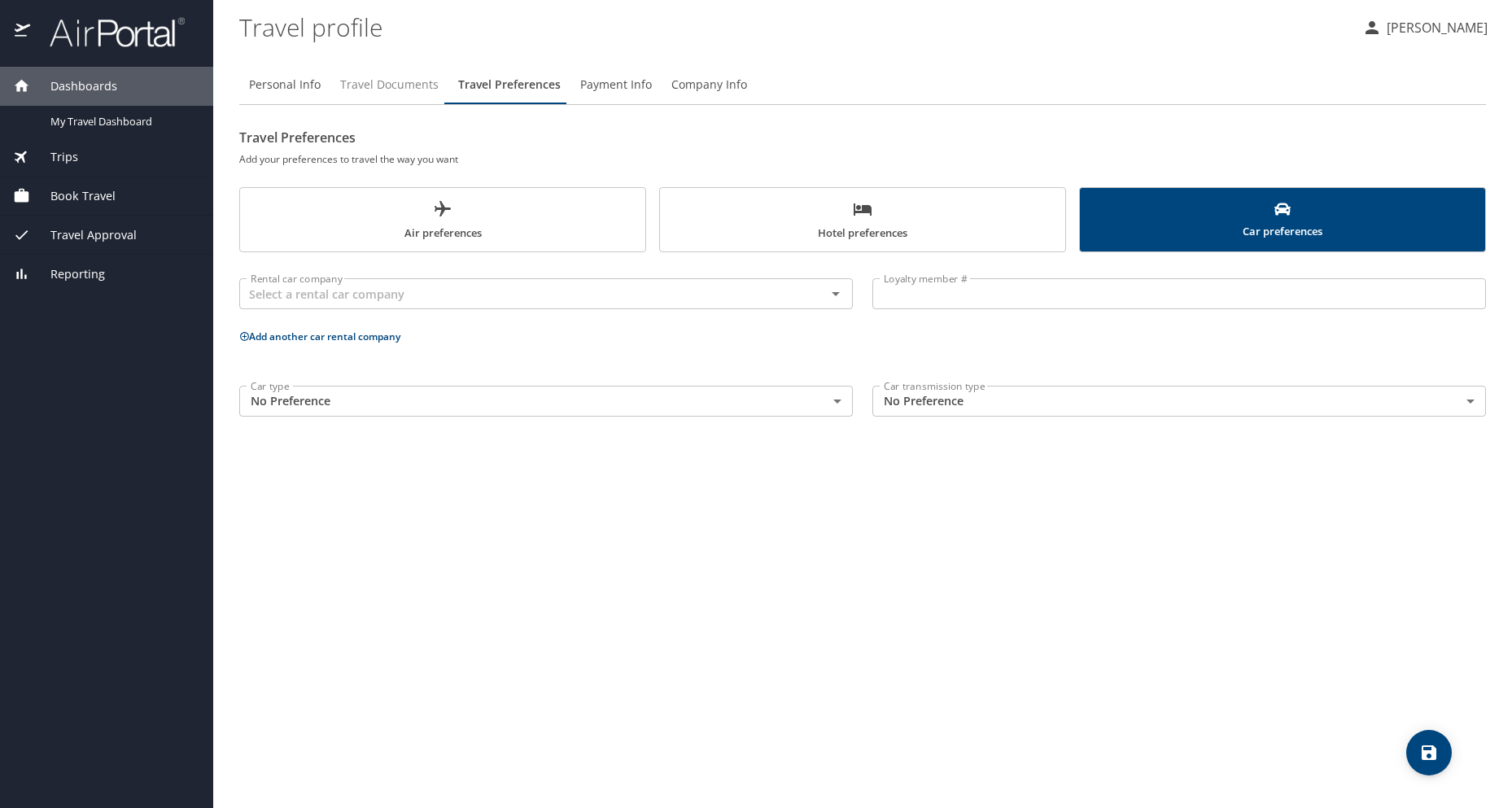
click at [396, 81] on span "Travel Documents" at bounding box center [389, 85] width 99 height 21
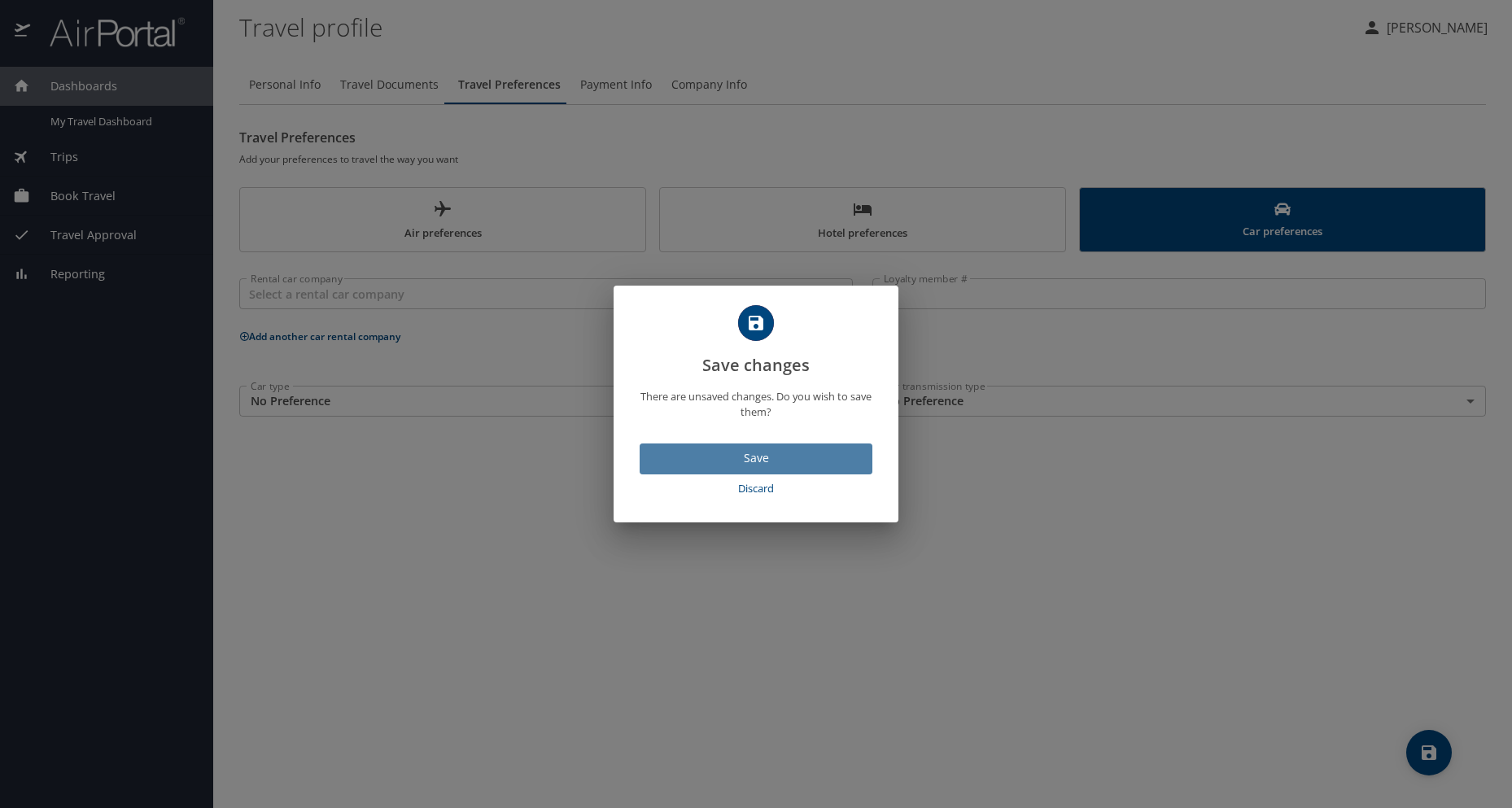
click at [732, 450] on span "Save" at bounding box center [756, 458] width 207 height 21
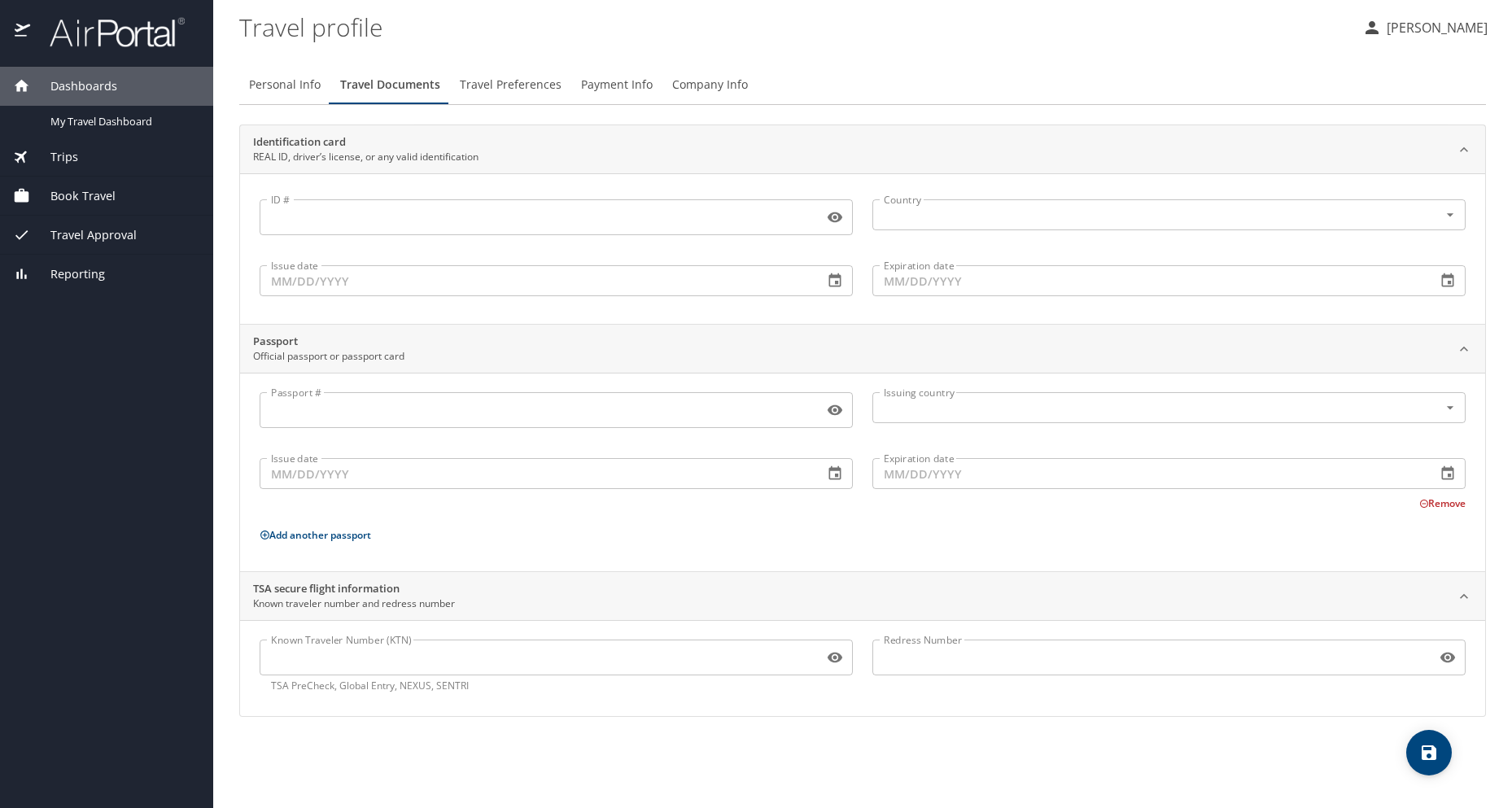
click at [531, 90] on span "Travel Preferences" at bounding box center [511, 85] width 102 height 21
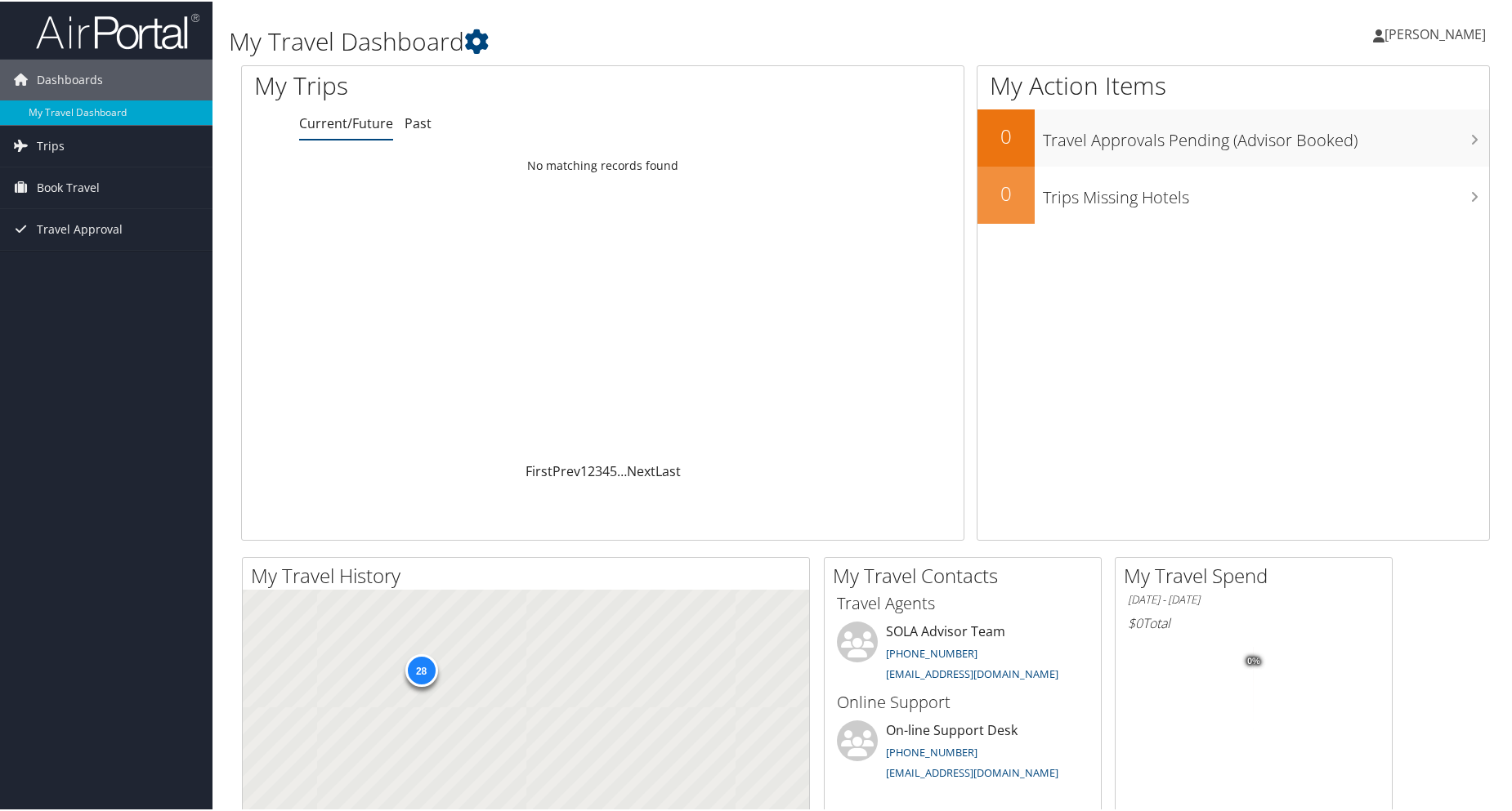
click at [1441, 34] on span "[PERSON_NAME]" at bounding box center [1435, 33] width 102 height 18
click at [1399, 151] on link "View Travel Profile" at bounding box center [1391, 145] width 182 height 28
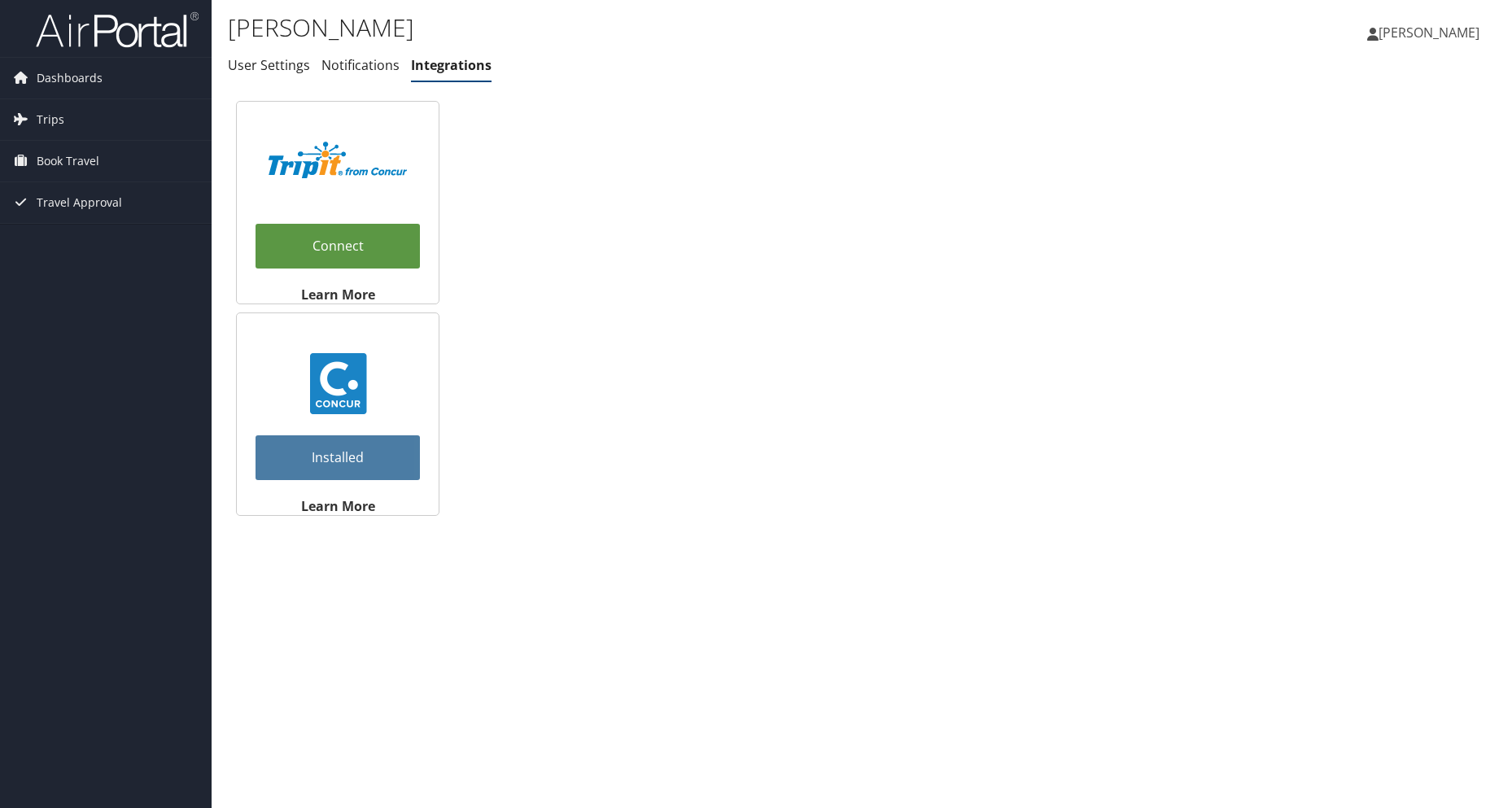
click at [1460, 33] on span "[PERSON_NAME]" at bounding box center [1429, 33] width 101 height 18
click at [1410, 147] on link "View Travel Profile" at bounding box center [1387, 145] width 182 height 28
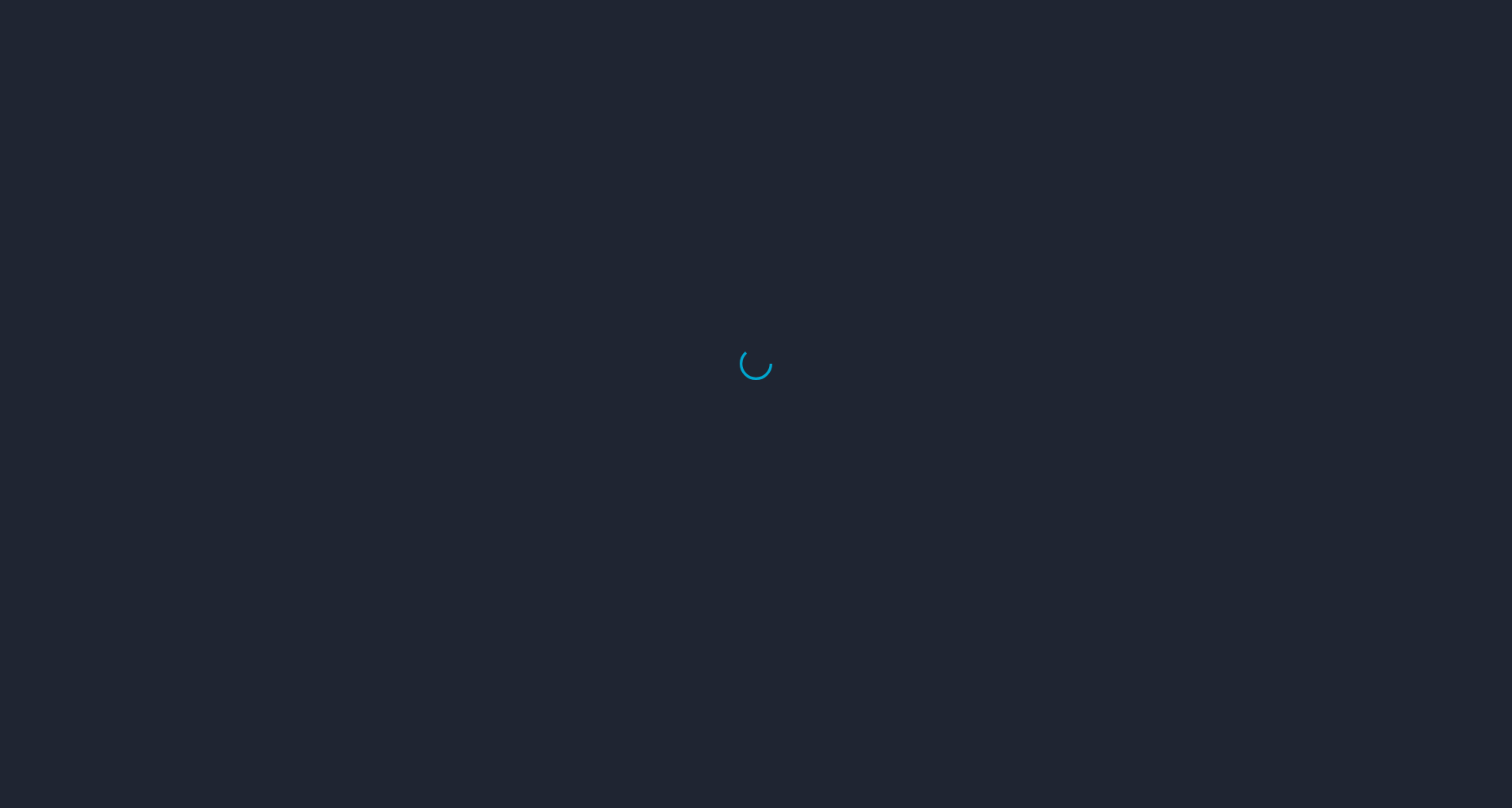
select select "US"
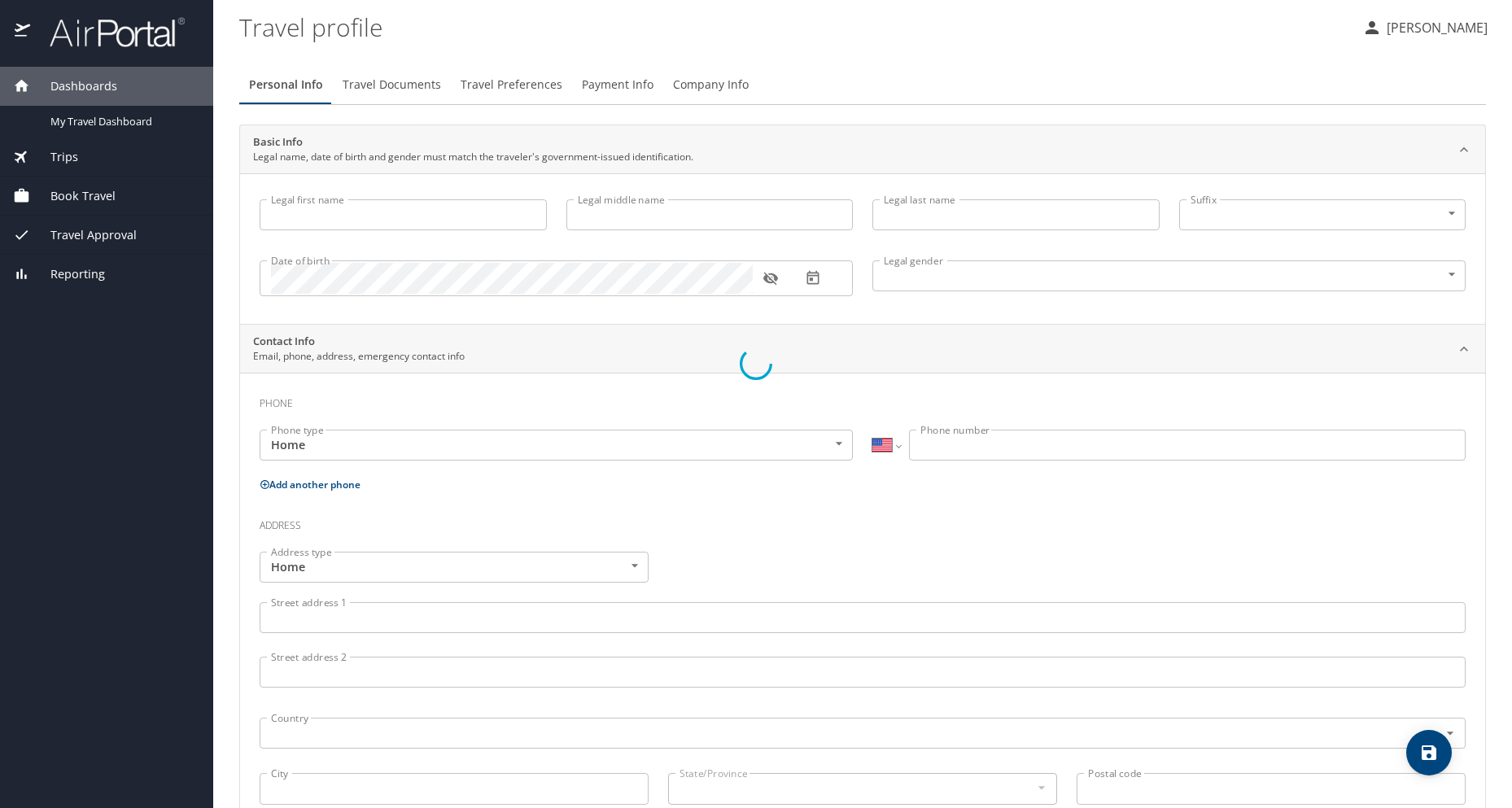
type input "Yolanda"
type input "Debra"
type input "Oates"
type input "Female"
type input "Michael Major"
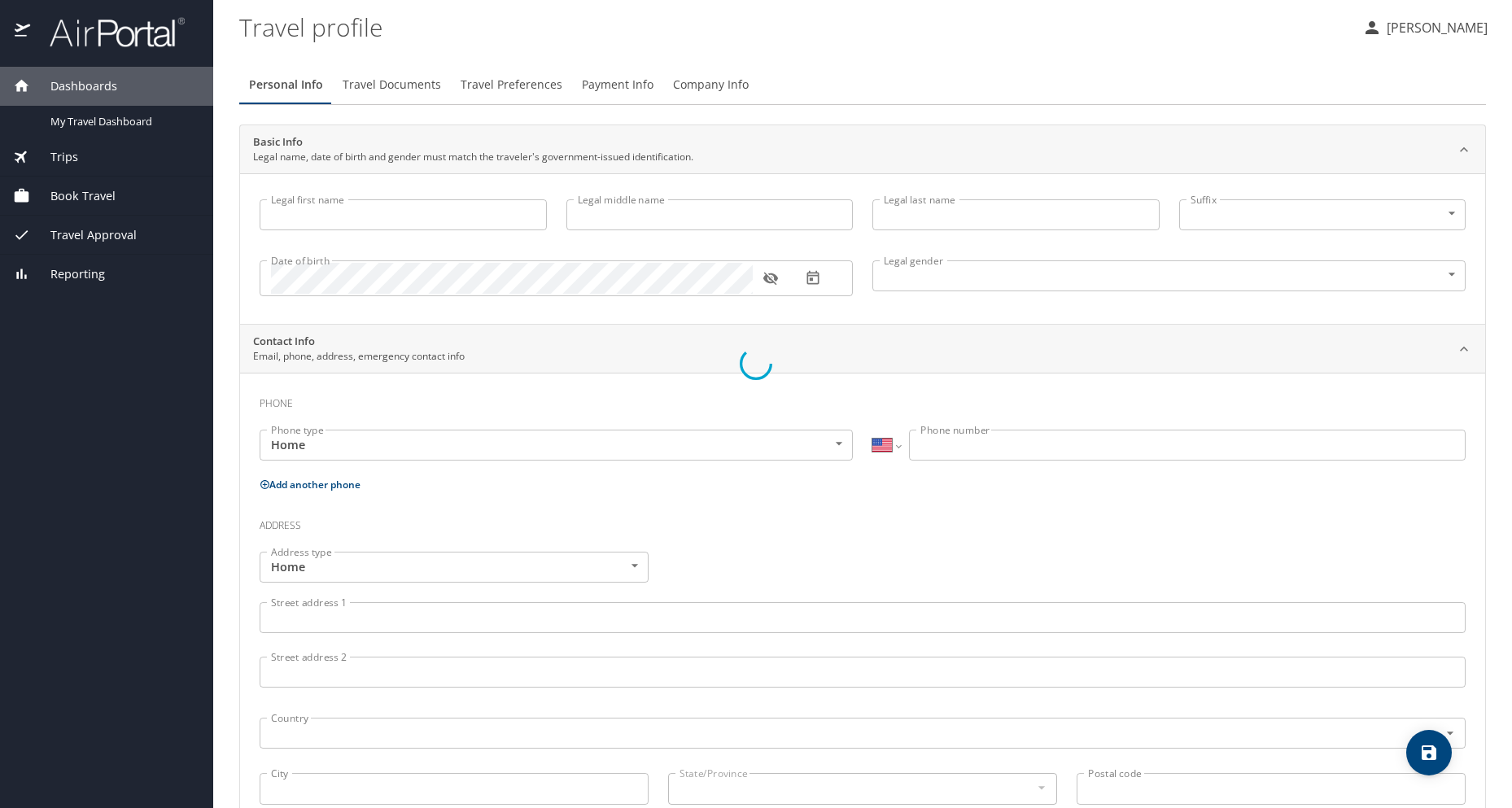
type input "Jr."
type input "(504) 481-2438"
select select "US"
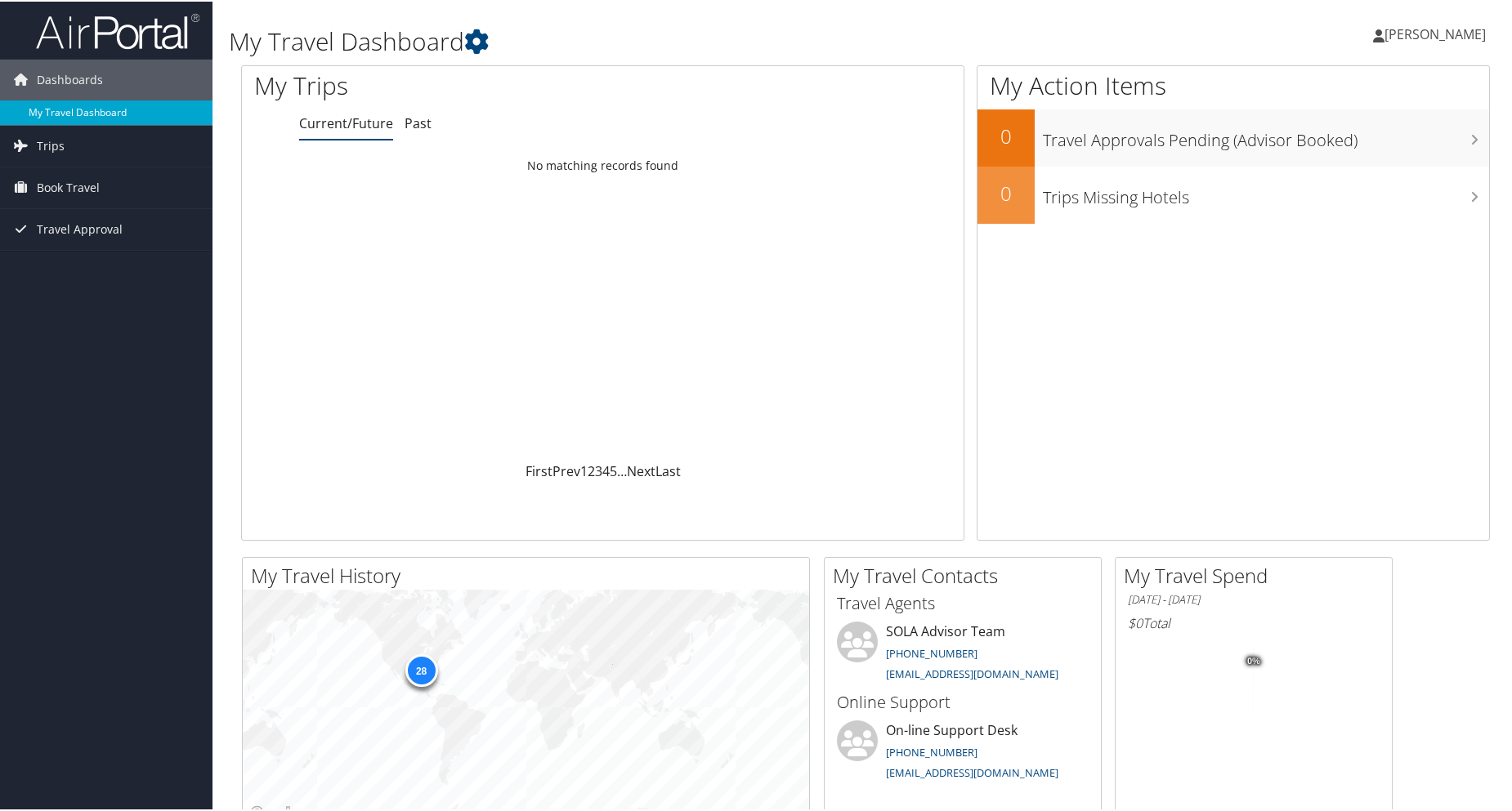
click at [111, 106] on link "My Travel Dashboard" at bounding box center [106, 111] width 212 height 24
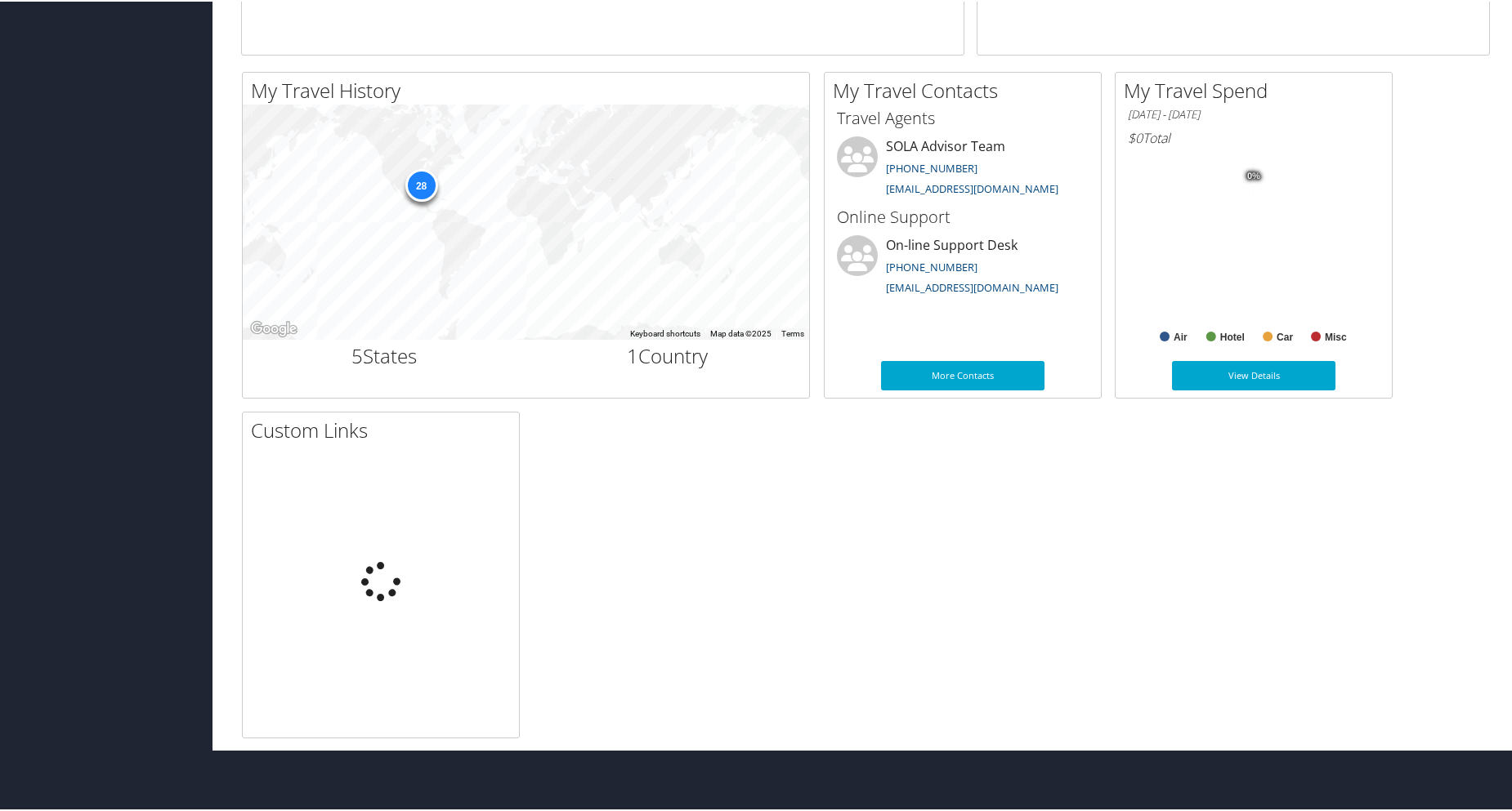
scroll to position [490, 0]
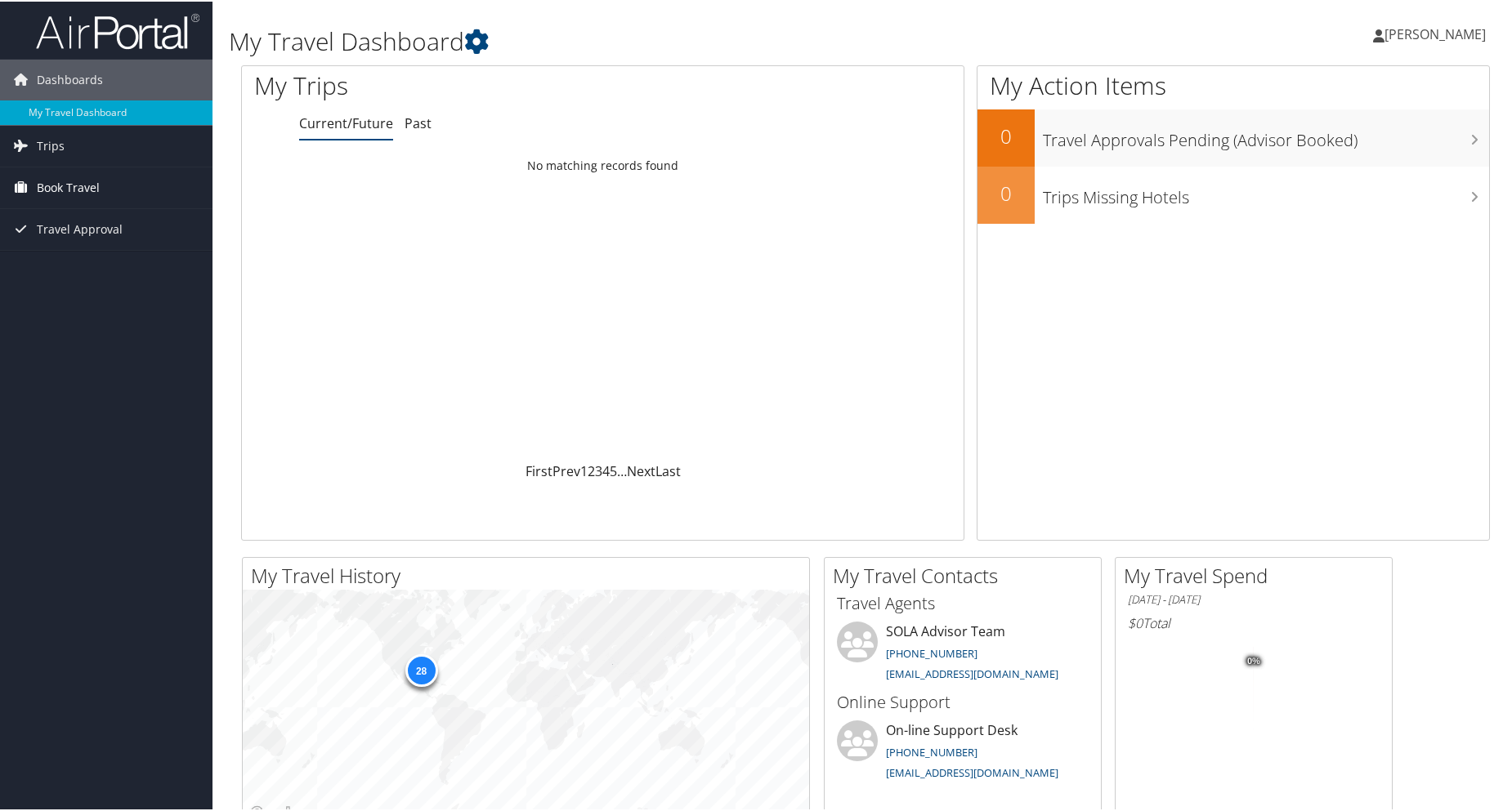
click at [84, 183] on span "Book Travel" at bounding box center [68, 186] width 63 height 41
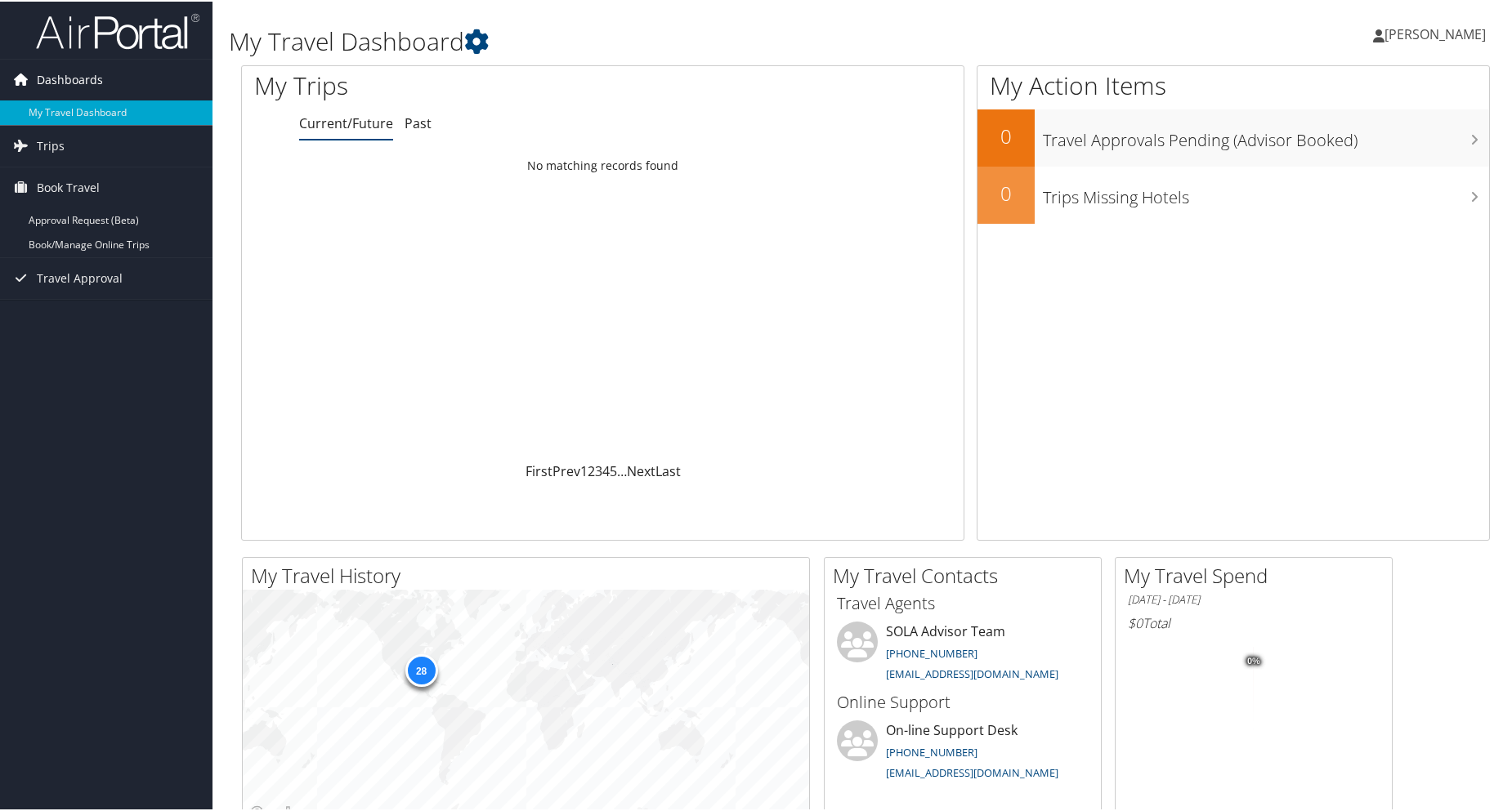
click at [80, 64] on span "Dashboards" at bounding box center [70, 78] width 66 height 41
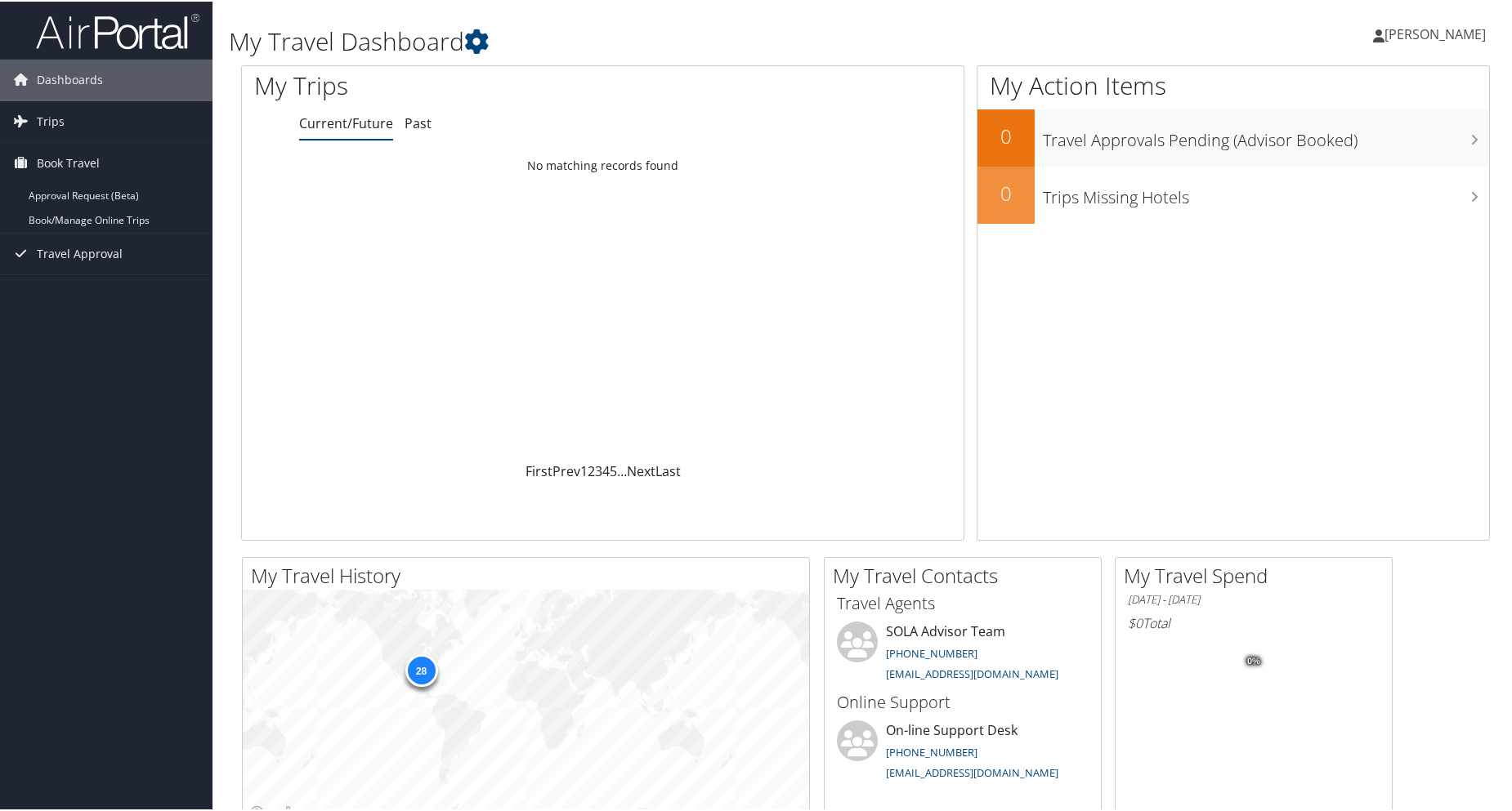
click at [1448, 32] on span "[PERSON_NAME]" at bounding box center [1435, 33] width 102 height 18
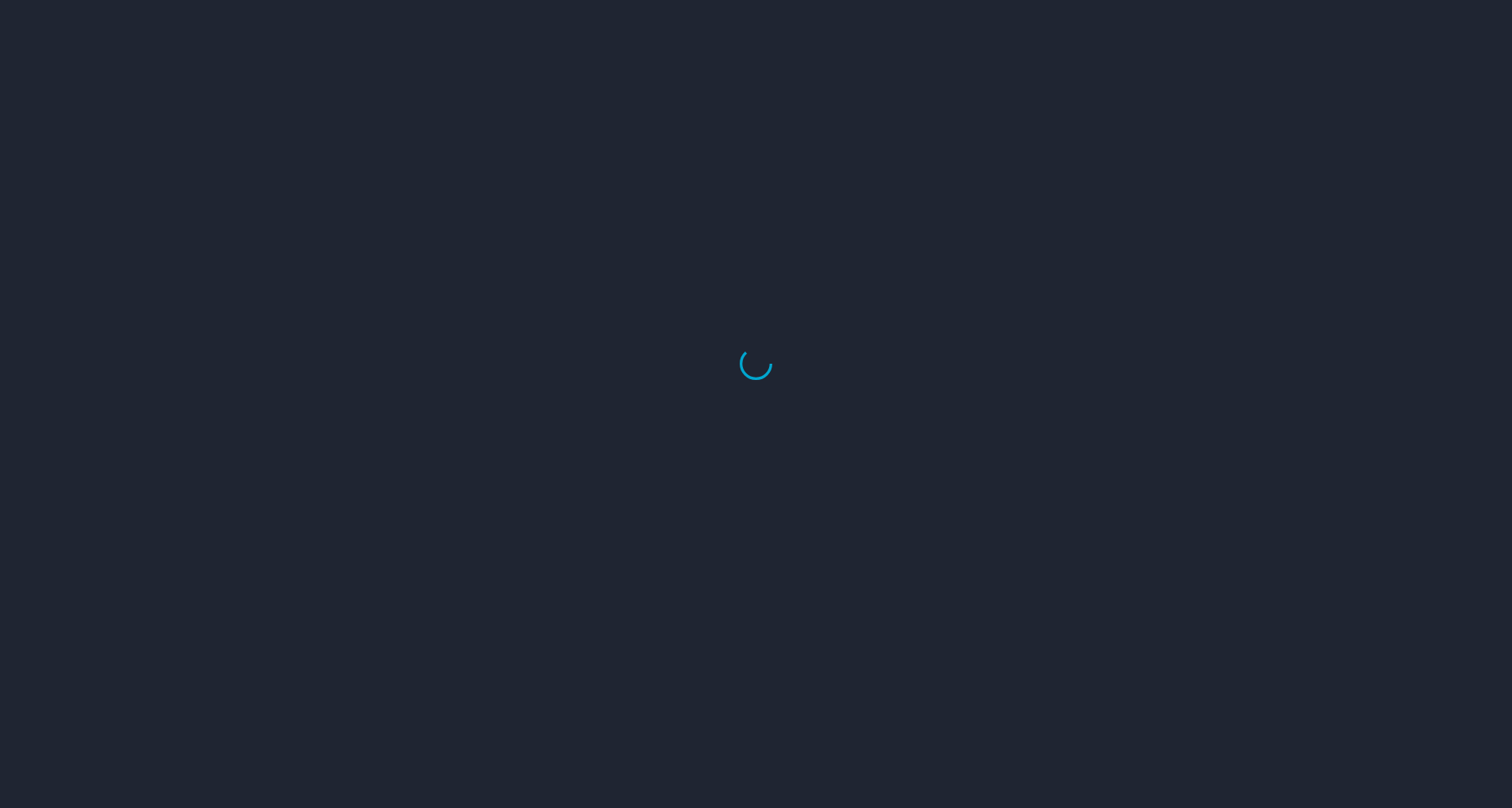
select select "US"
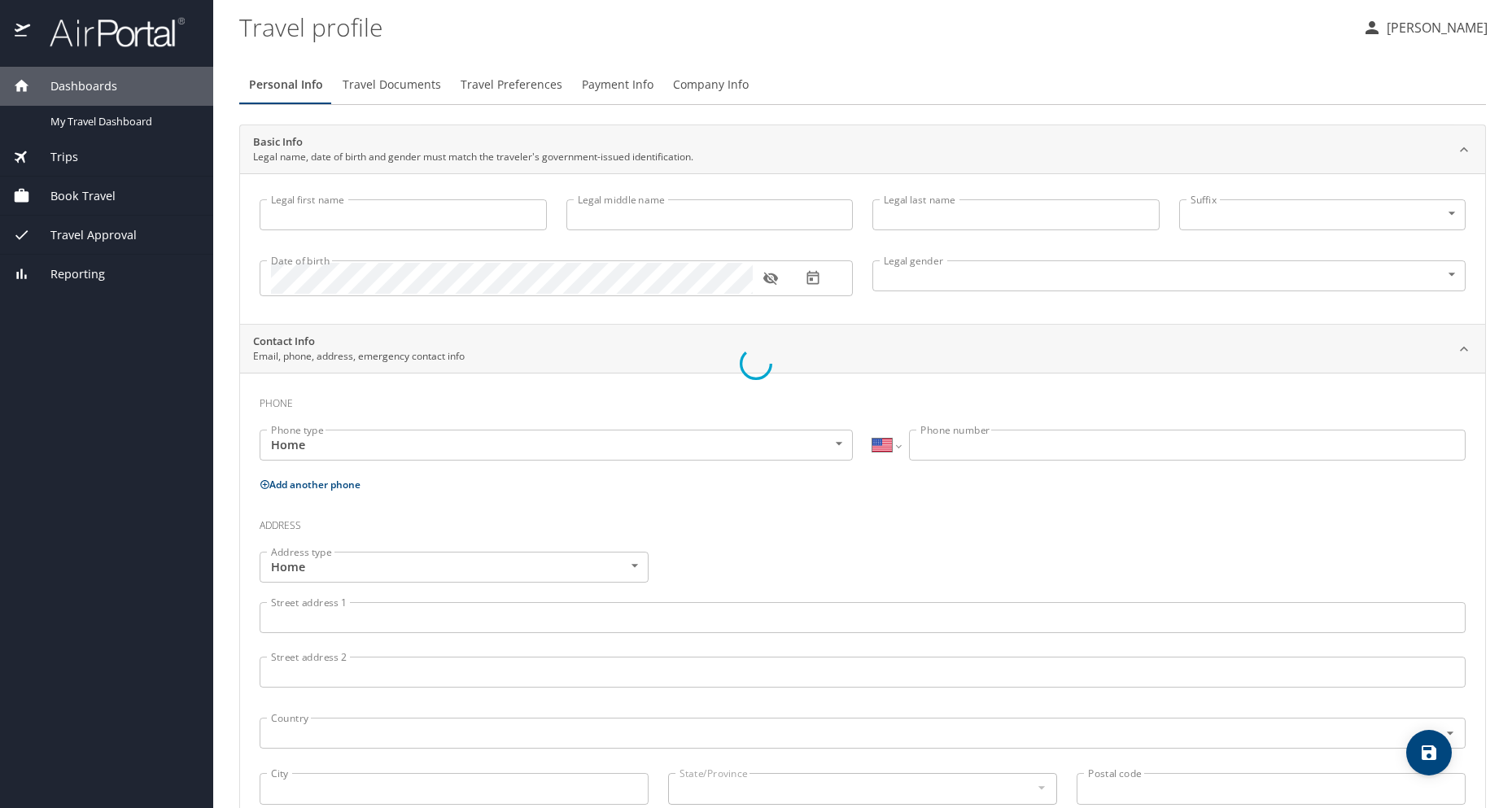
type input "[PERSON_NAME]"
type input "Oates"
type input "Female"
type input "Michael Major"
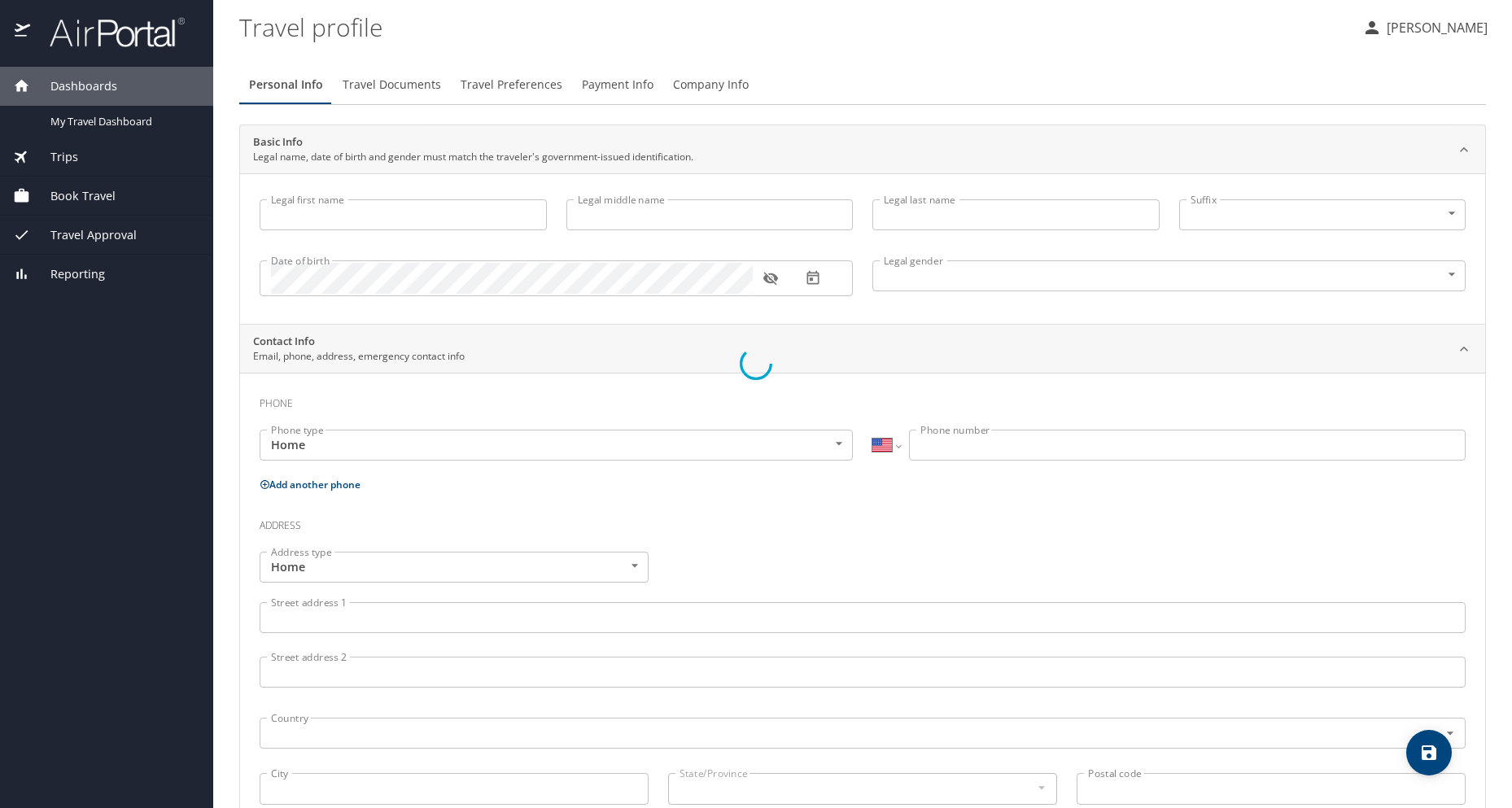
type input "Jr."
type input "(504) 481-2438"
select select "US"
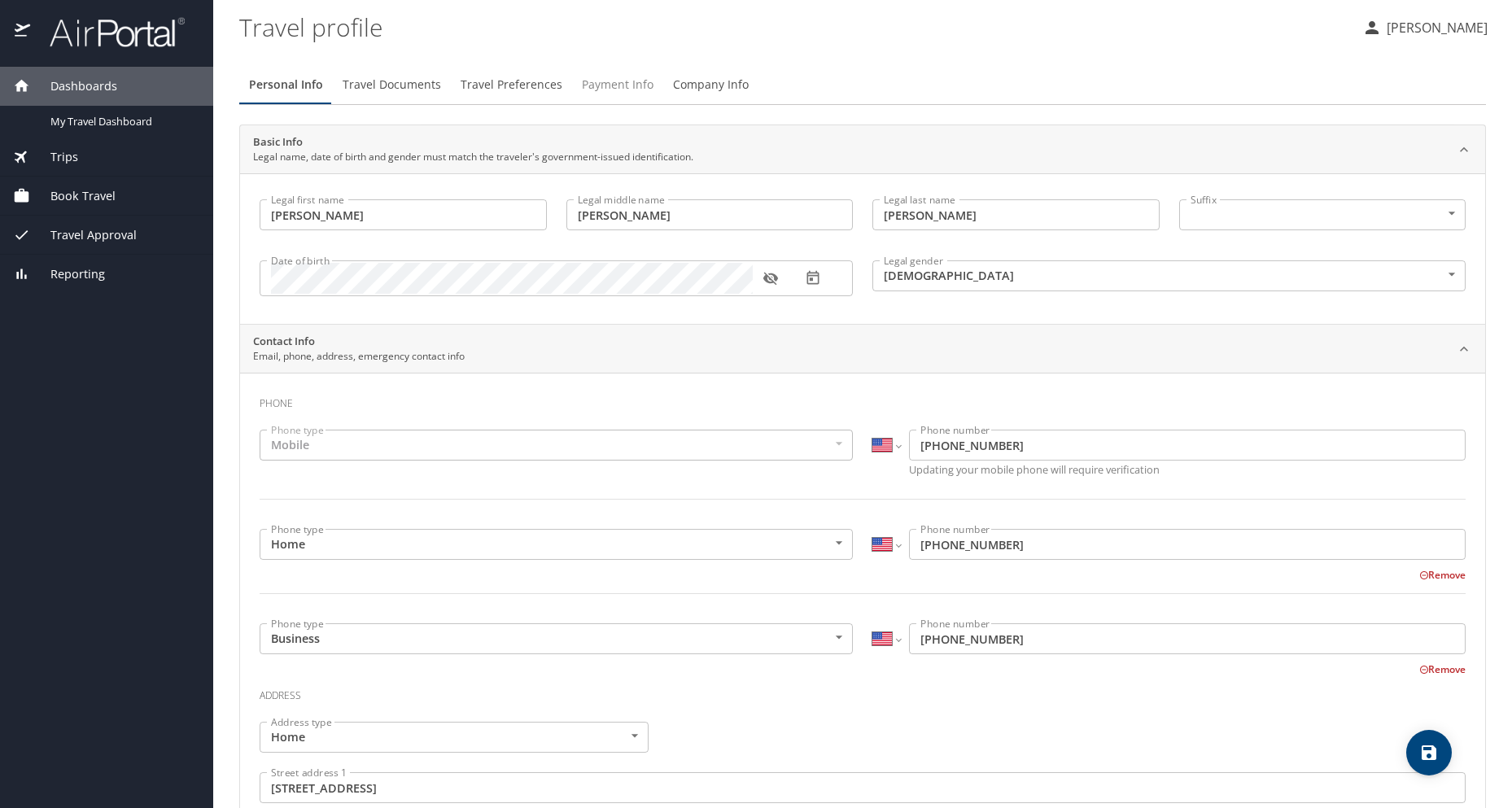
click at [611, 86] on span "Payment Info" at bounding box center [617, 85] width 71 height 21
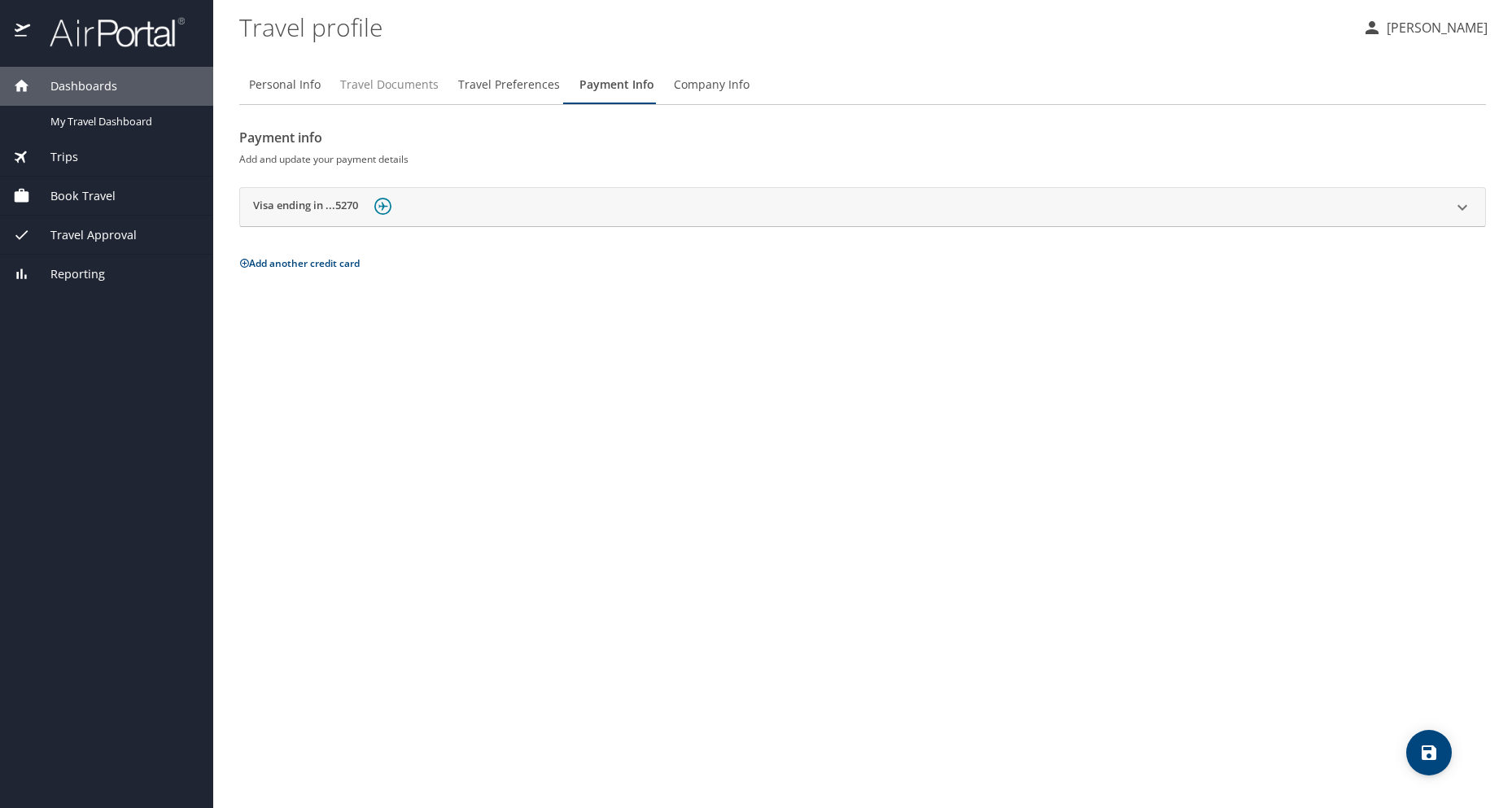
click at [405, 86] on span "Travel Documents" at bounding box center [389, 85] width 99 height 21
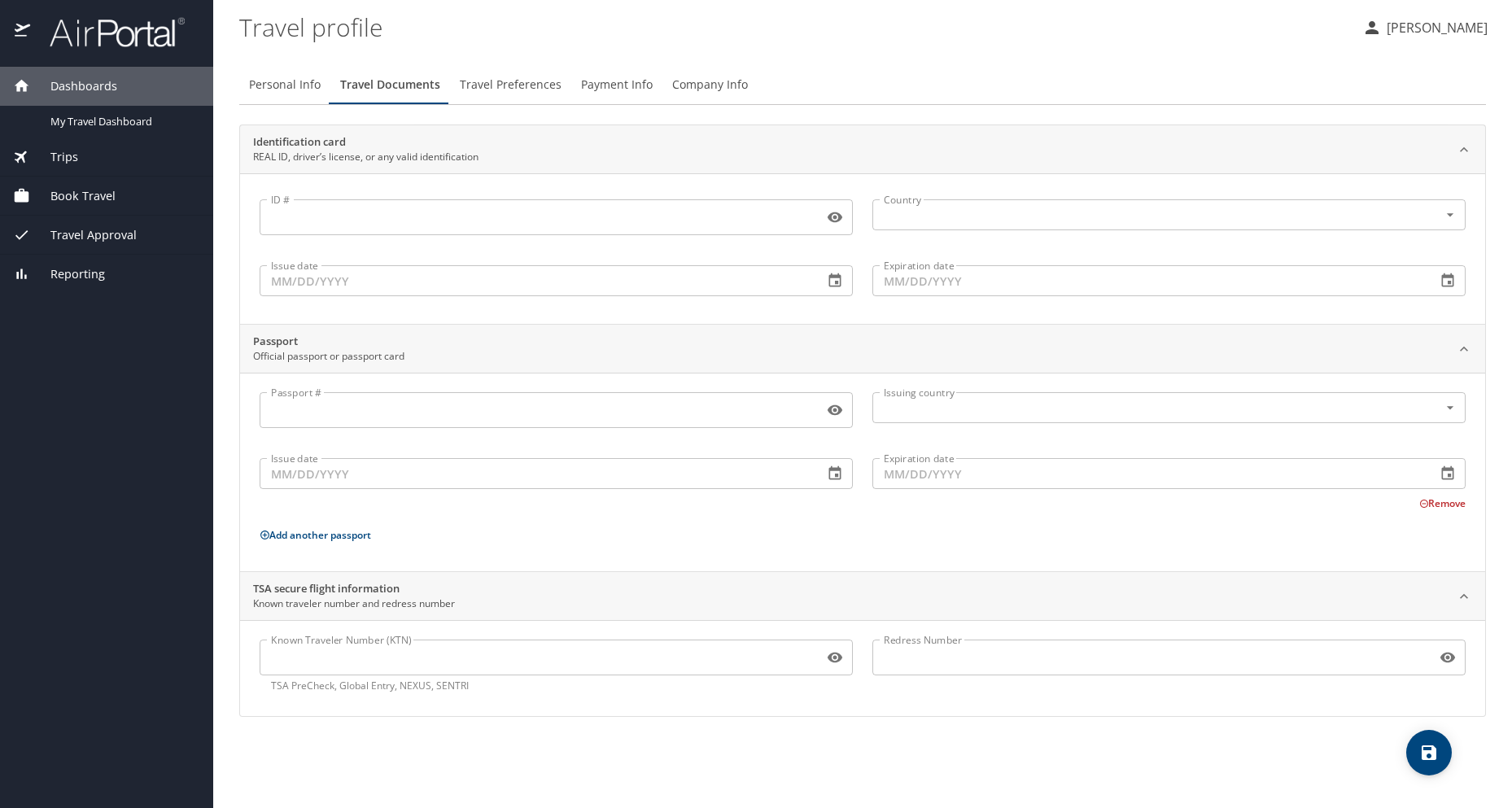
click at [576, 411] on input "Passport #" at bounding box center [538, 410] width 558 height 31
click at [287, 89] on span "Personal Info" at bounding box center [284, 85] width 71 height 21
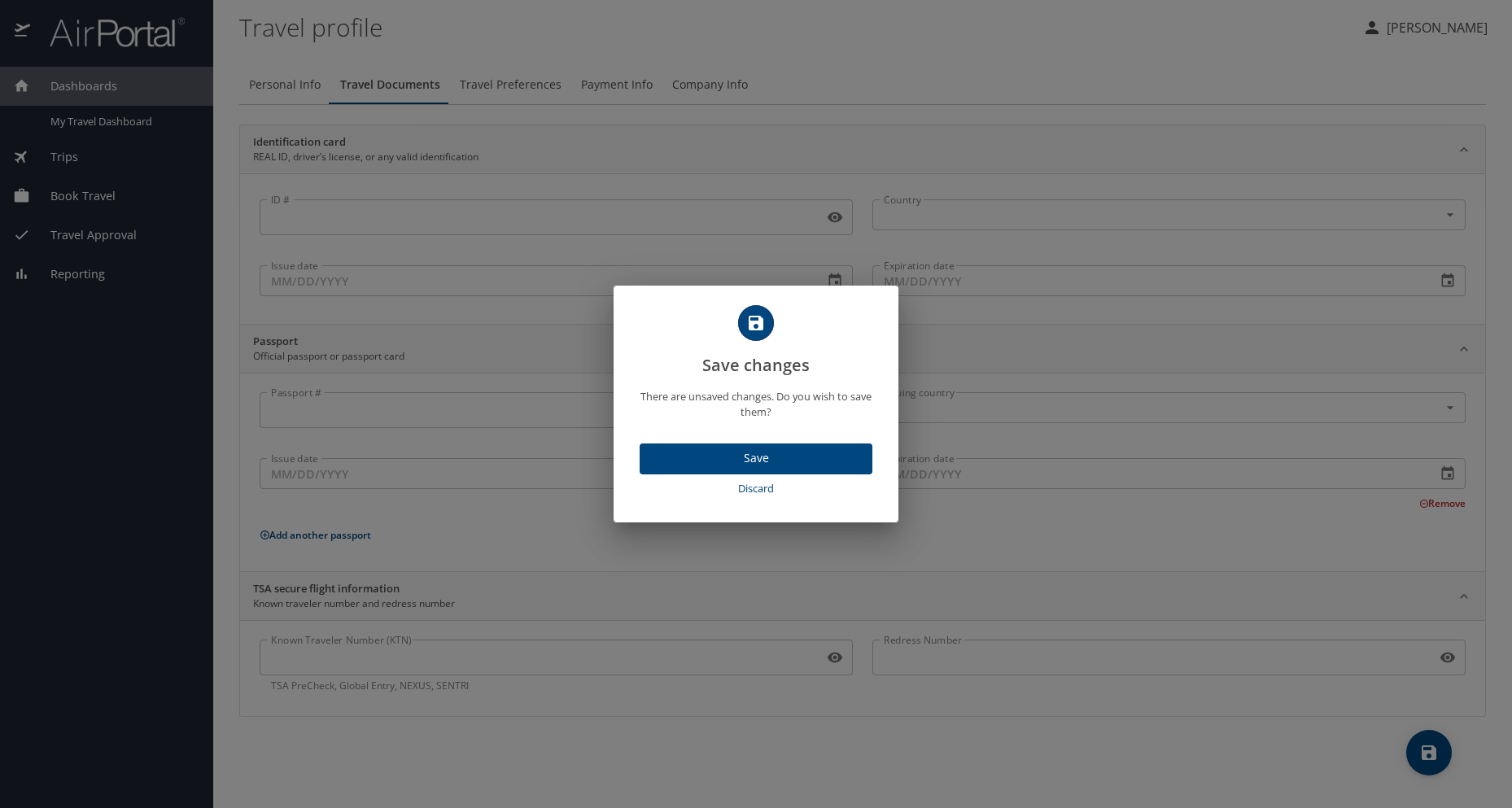
click at [759, 488] on span "Discard" at bounding box center [756, 488] width 220 height 19
select select "US"
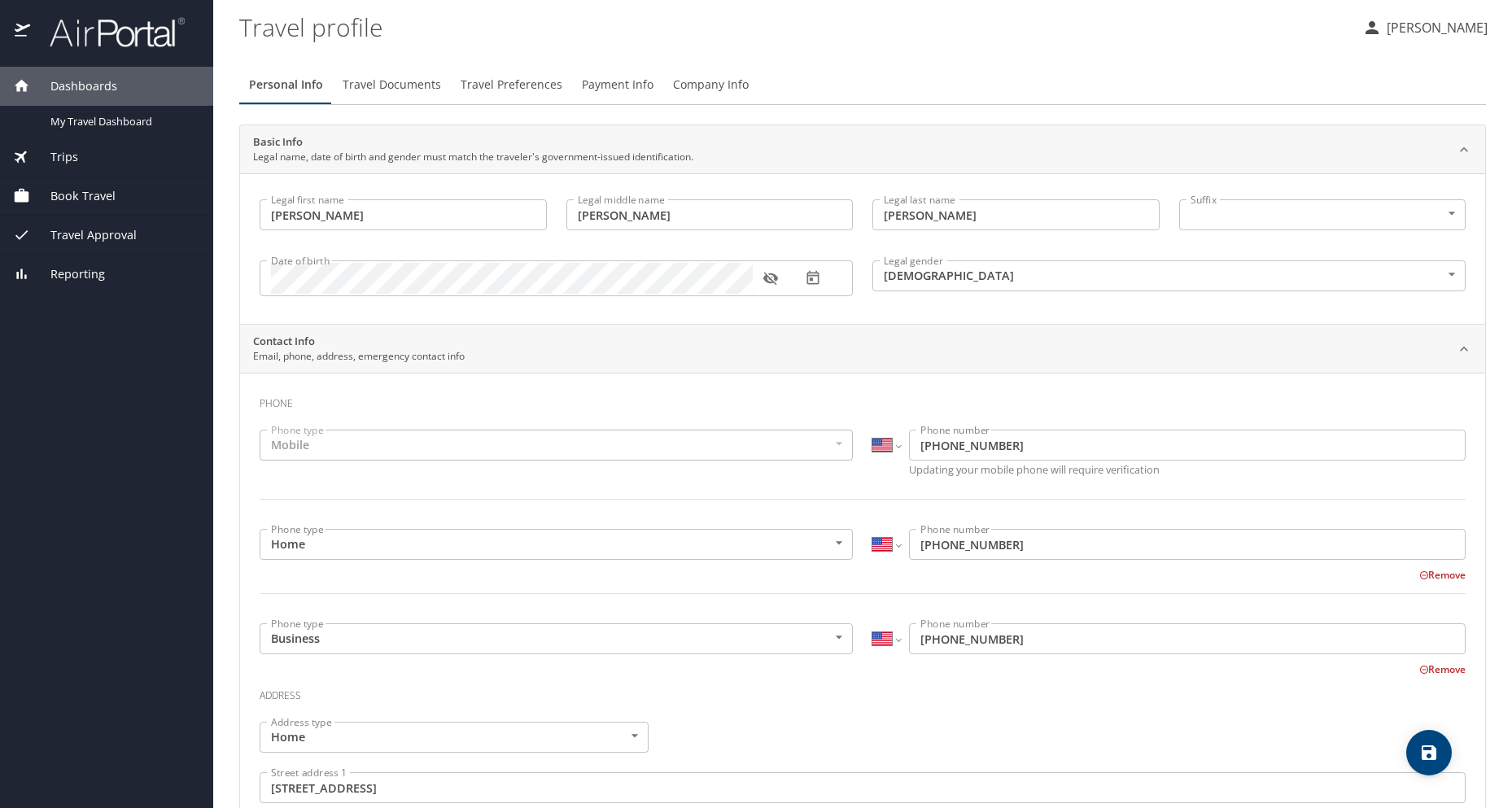
click at [613, 84] on span "Payment Info" at bounding box center [617, 85] width 71 height 21
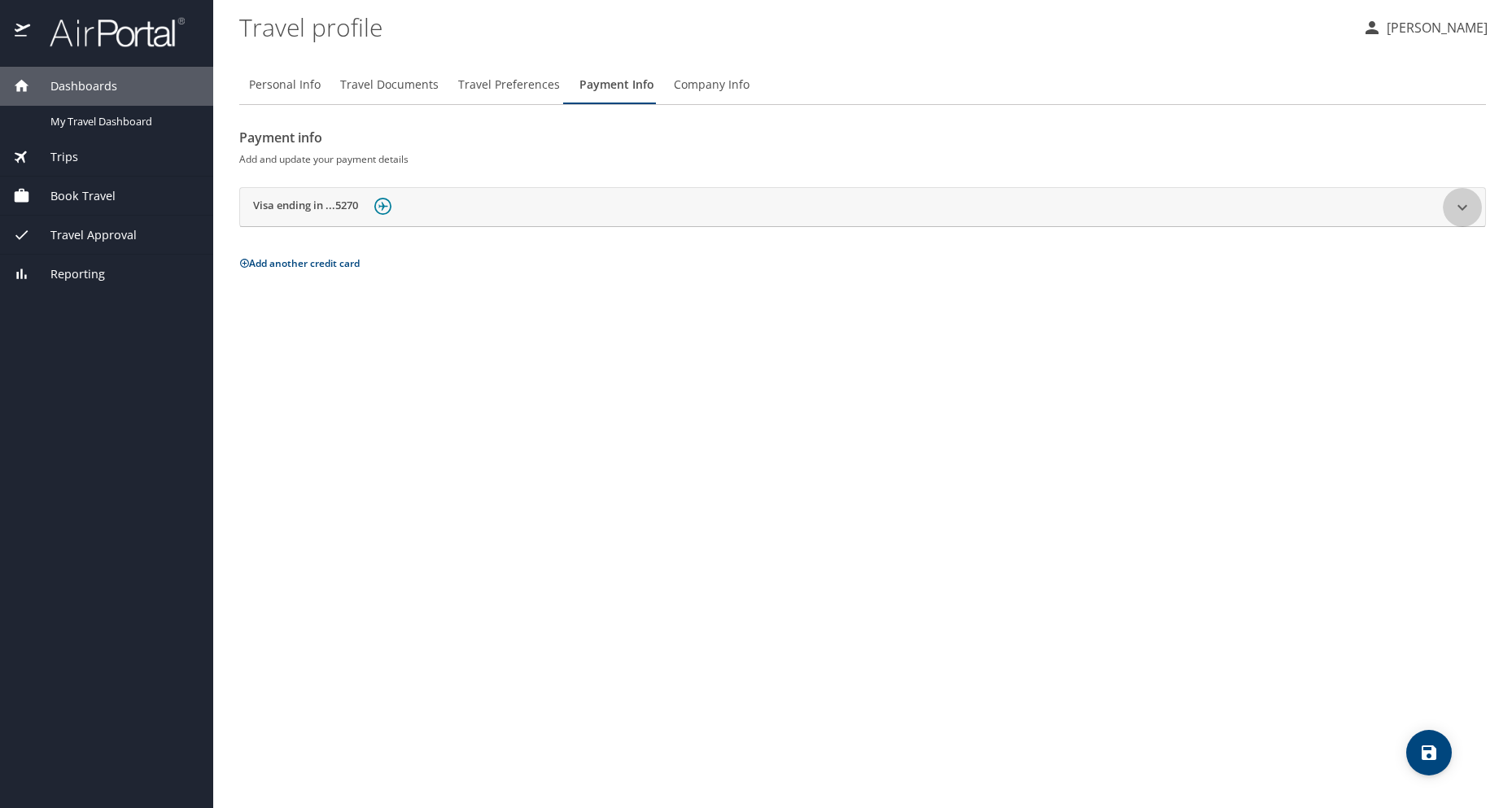
click at [1471, 208] on icon at bounding box center [1462, 208] width 20 height 20
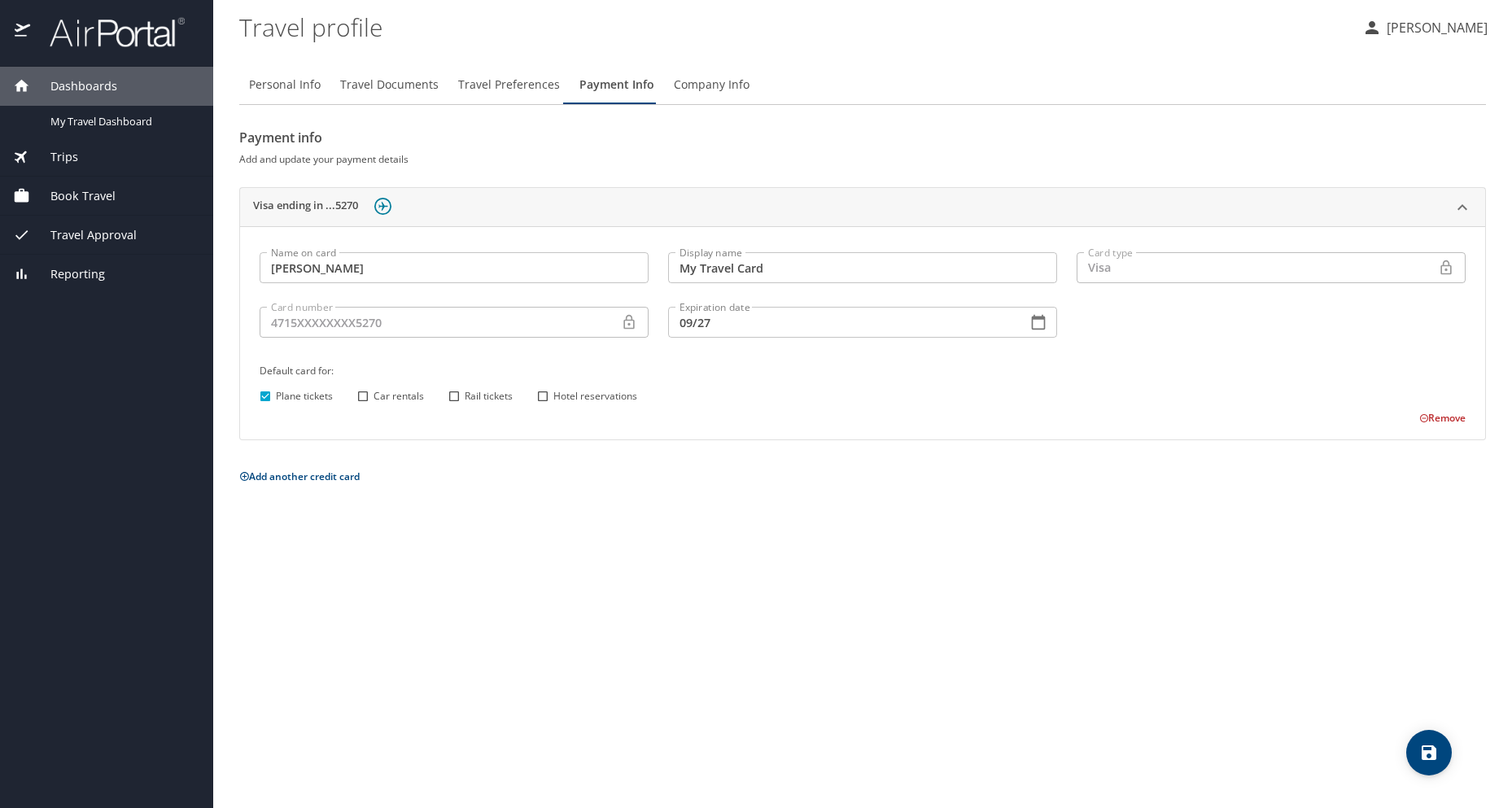
click at [1481, 30] on p "[PERSON_NAME]" at bounding box center [1434, 28] width 106 height 20
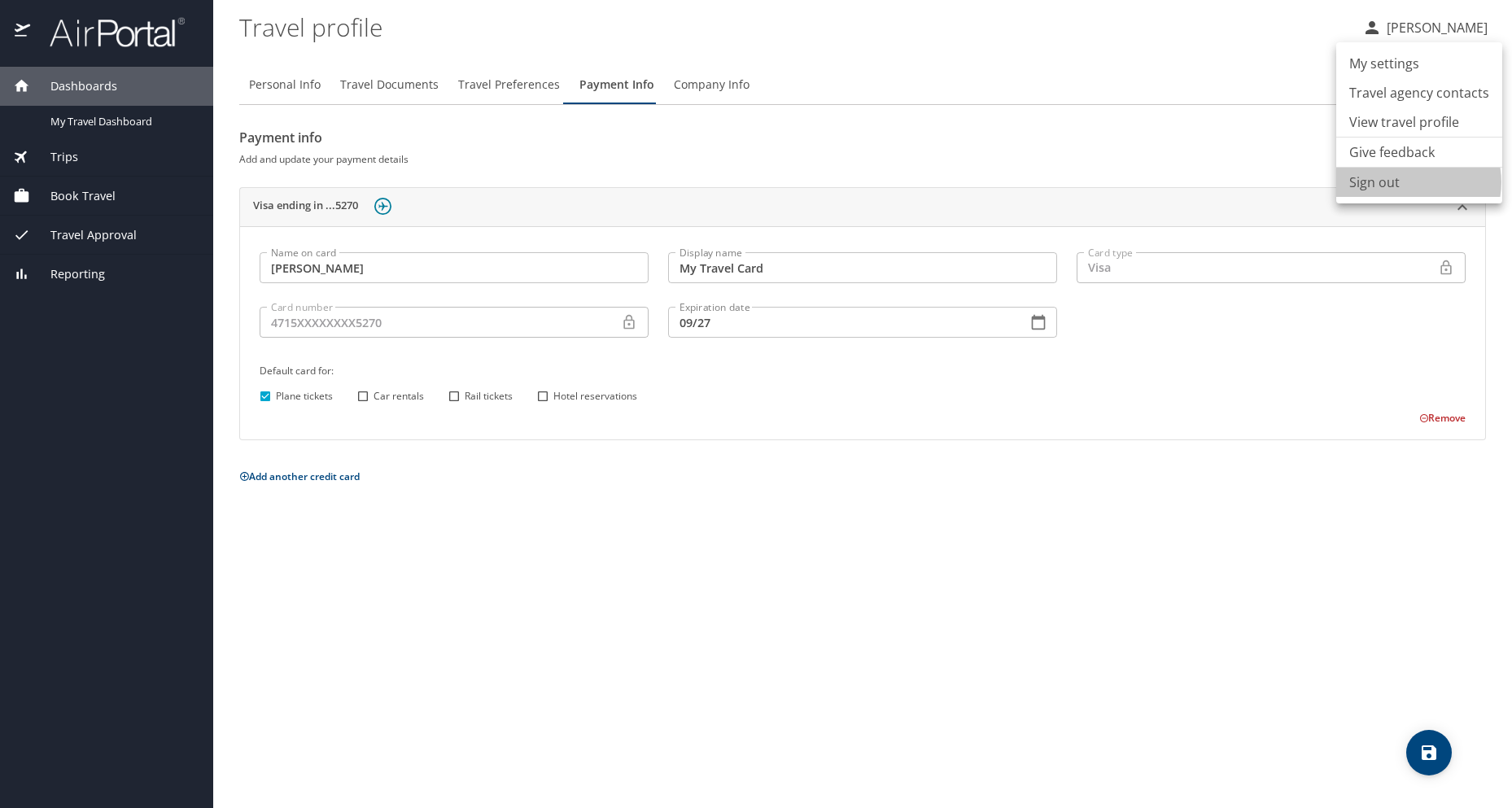
click at [1413, 183] on li "Sign out" at bounding box center [1419, 182] width 166 height 29
